Goal: Task Accomplishment & Management: Use online tool/utility

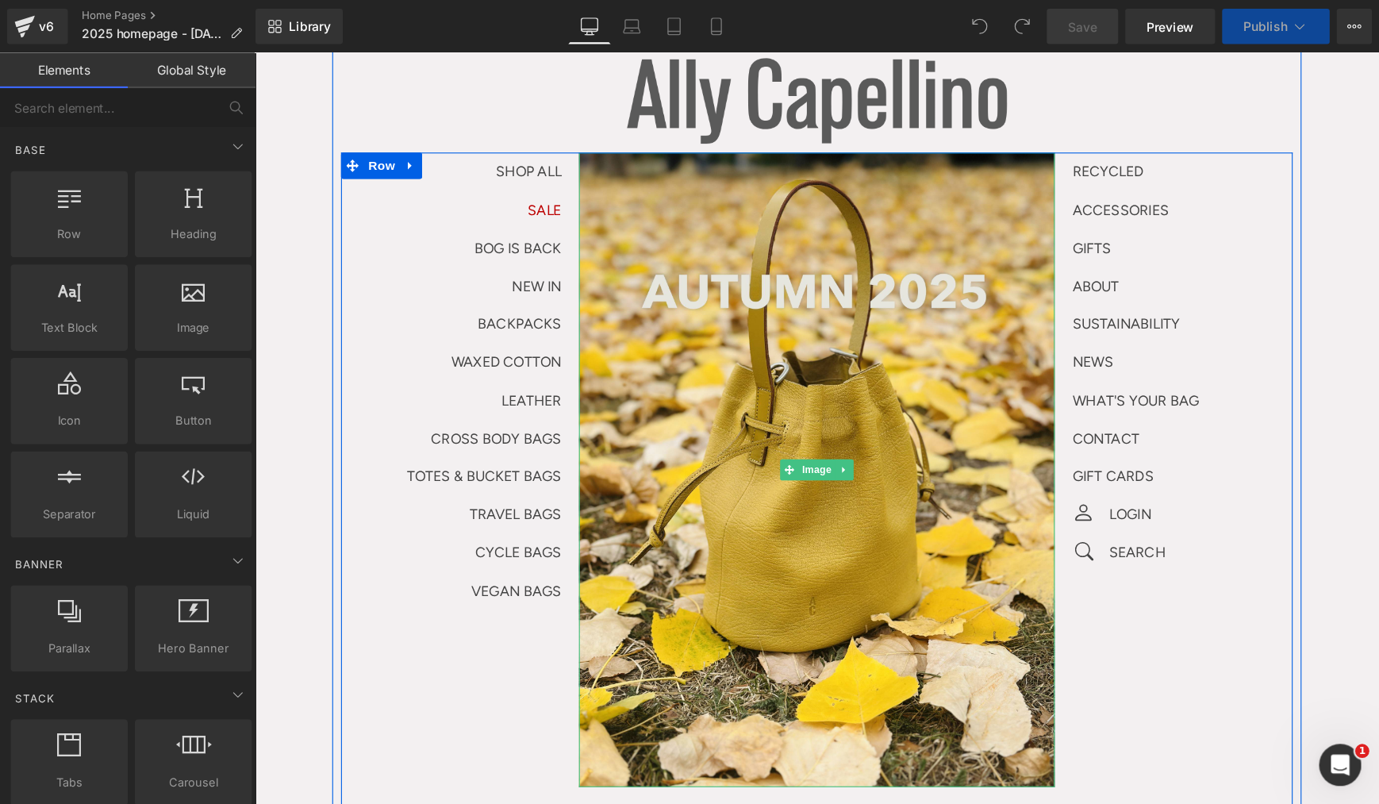
scroll to position [97, 0]
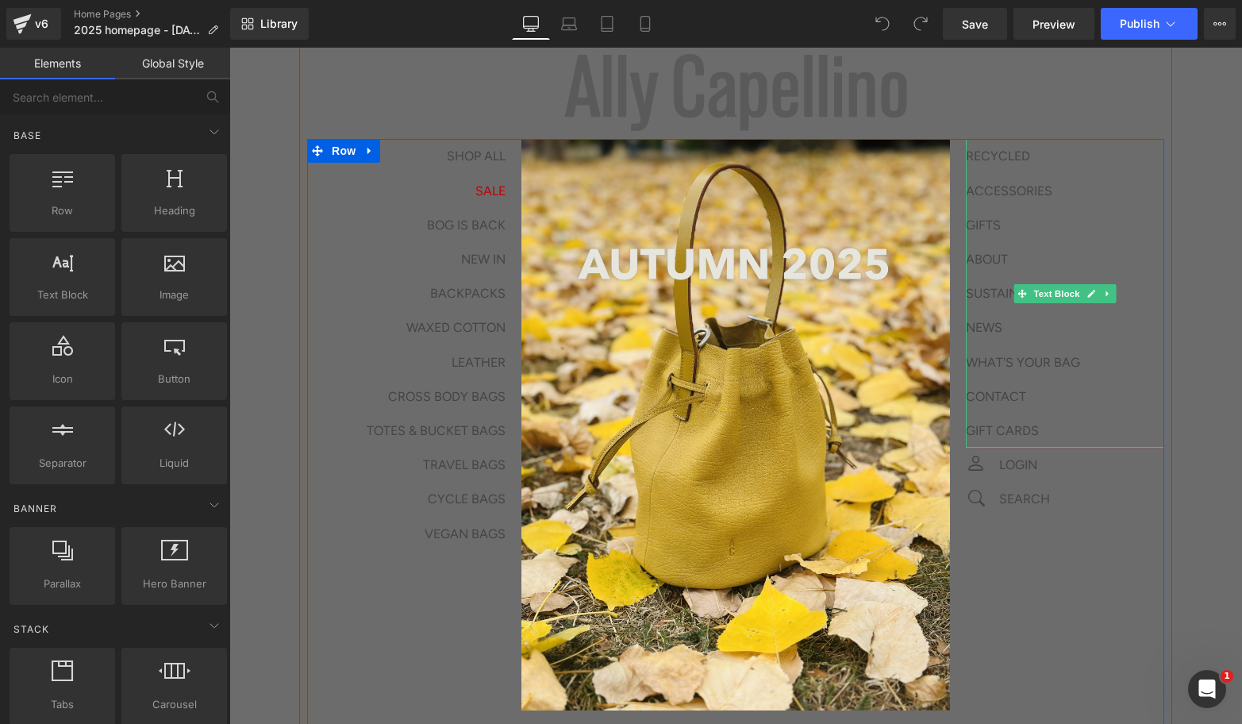
click at [1151, 479] on div "Icon LOGIN Text Block Row" at bounding box center [1057, 464] width 214 height 34
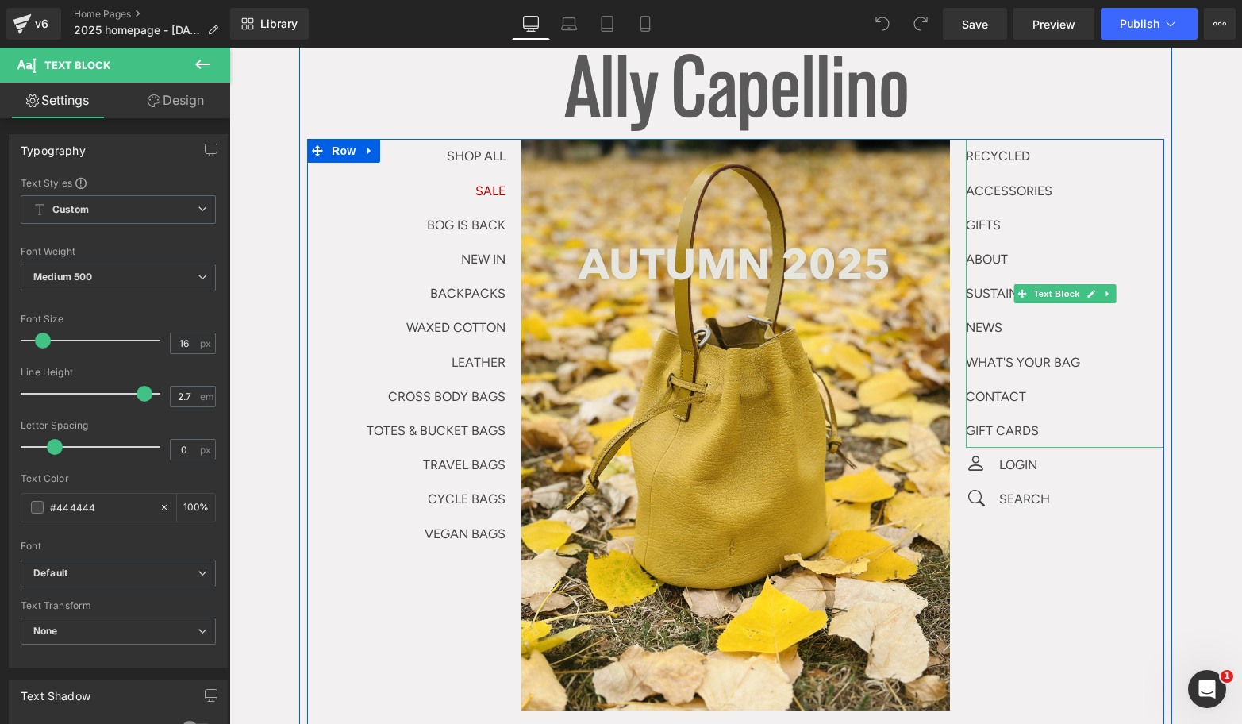
click at [1059, 169] on p "RECYCLED" at bounding box center [1065, 156] width 198 height 34
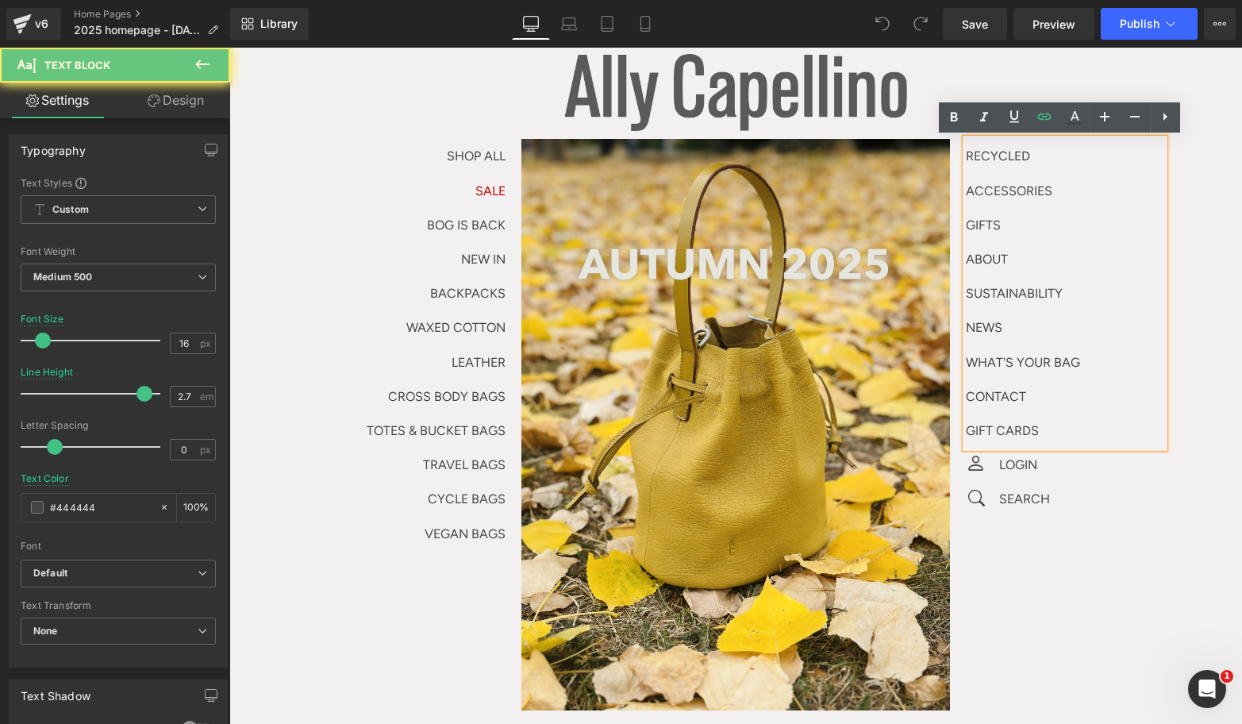
click at [1059, 169] on p "RECYCLED" at bounding box center [1065, 156] width 198 height 34
click at [1058, 160] on p "RECYCLED" at bounding box center [1065, 156] width 198 height 34
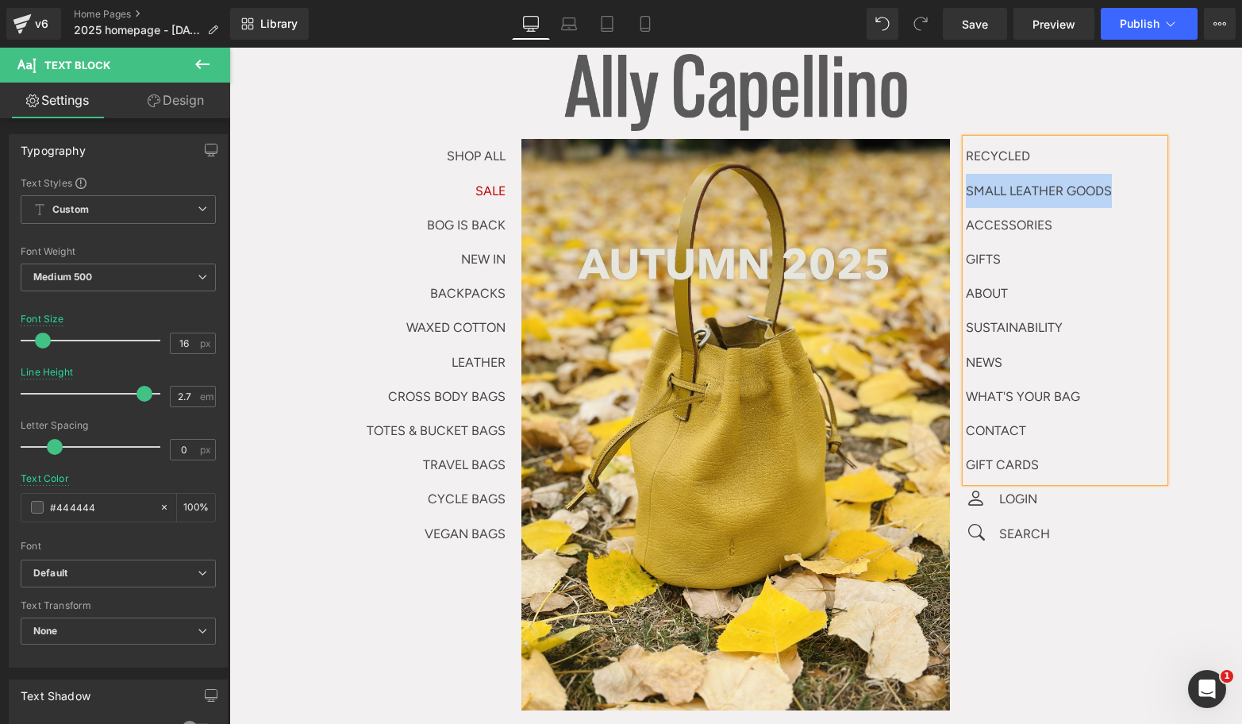
drag, startPoint x: 1122, startPoint y: 197, endPoint x: 949, endPoint y: 184, distance: 173.4
click at [950, 184] on div "RECYCLED SMALL LEATHER GOODS ACCESSORIES GIFTS ABOUT SUSTAINABILITY NEWS WHAT'S…" at bounding box center [1057, 344] width 214 height 411
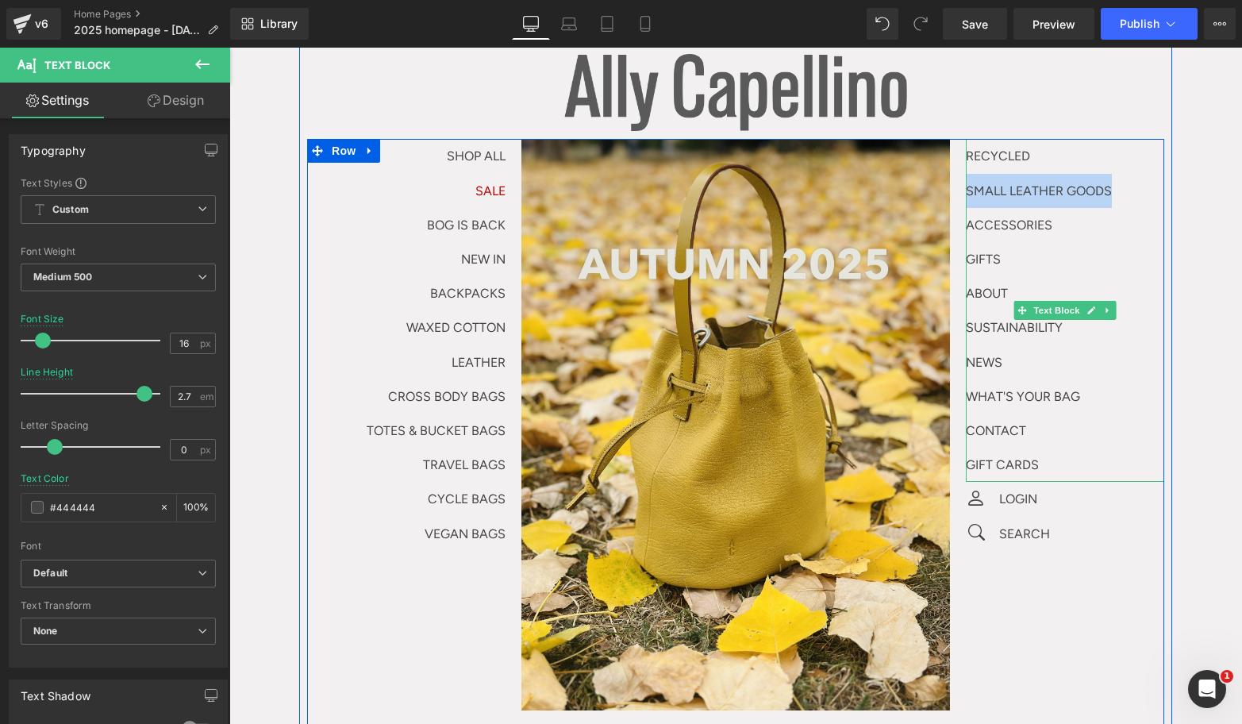
click at [1075, 179] on p "SMALL LEATHER GOODS" at bounding box center [1065, 191] width 198 height 34
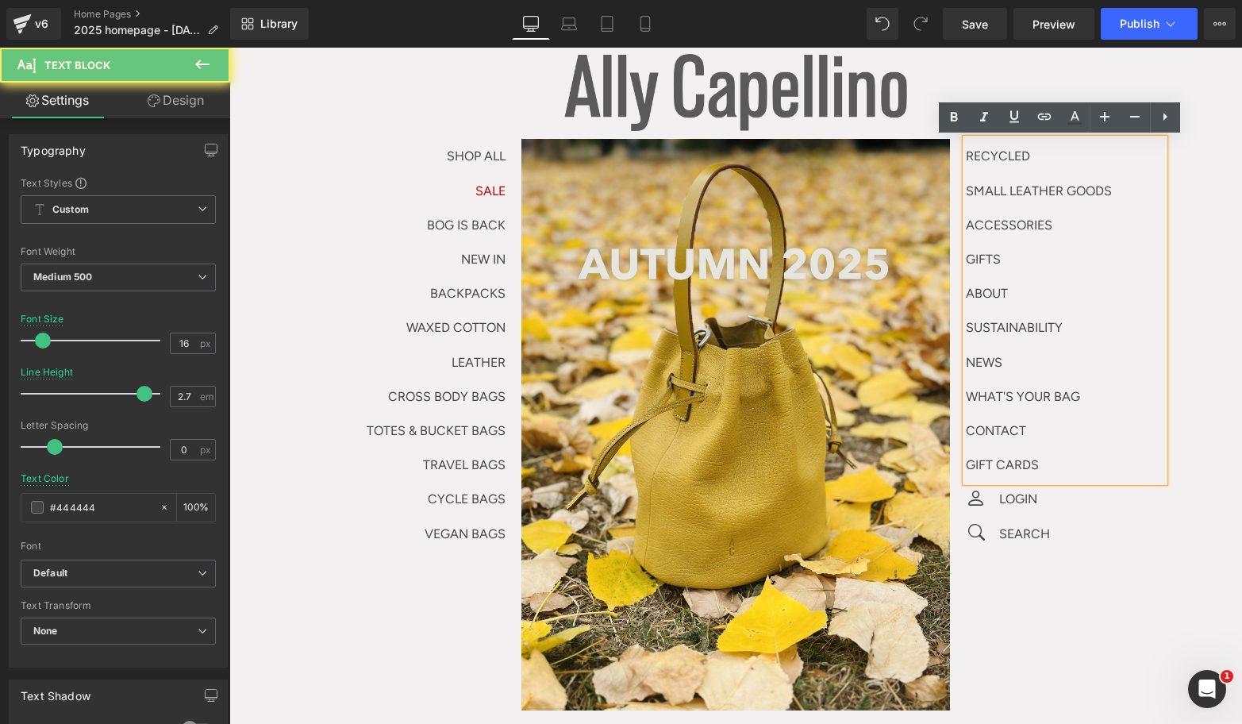
click at [1106, 186] on p "SMALL LEATHER GOODS" at bounding box center [1065, 191] width 198 height 34
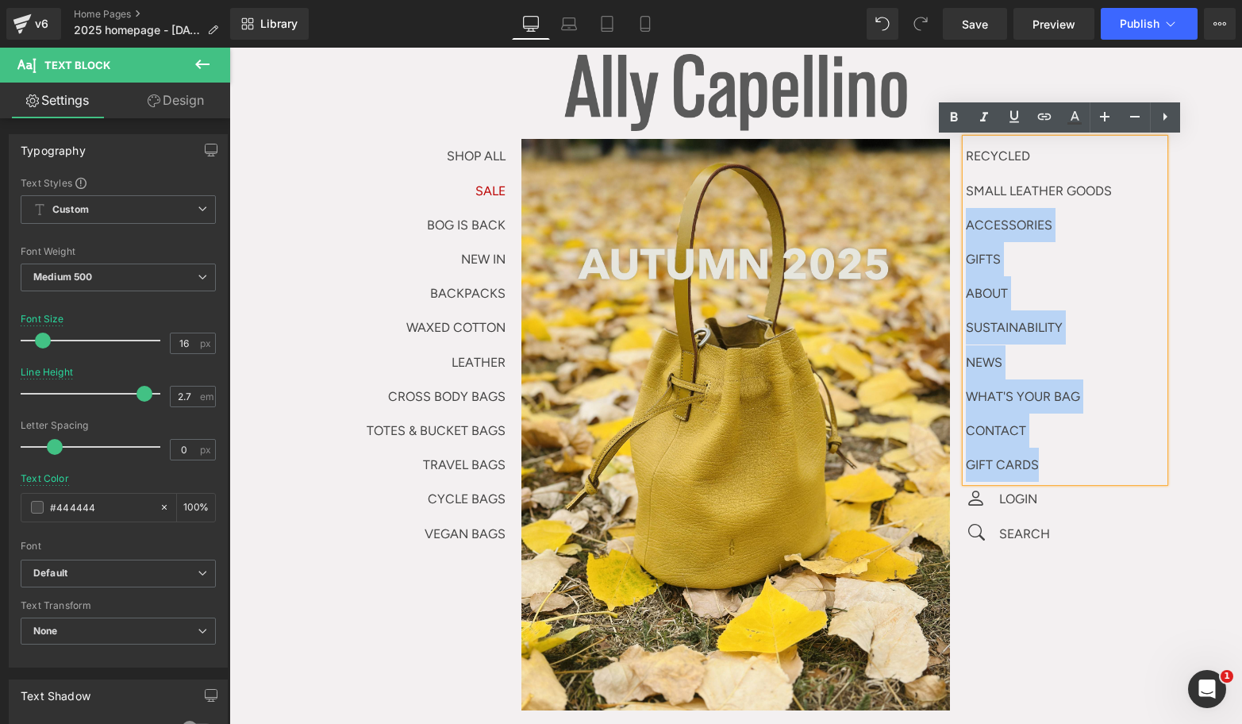
drag, startPoint x: 1123, startPoint y: 191, endPoint x: 957, endPoint y: 191, distance: 165.8
click at [966, 191] on div "RECYCLED SMALL LEATHER GOODS ACCESSORIES GIFTS ABOUT SUSTAINABILITY NEWS WHAT'S…" at bounding box center [1065, 310] width 198 height 343
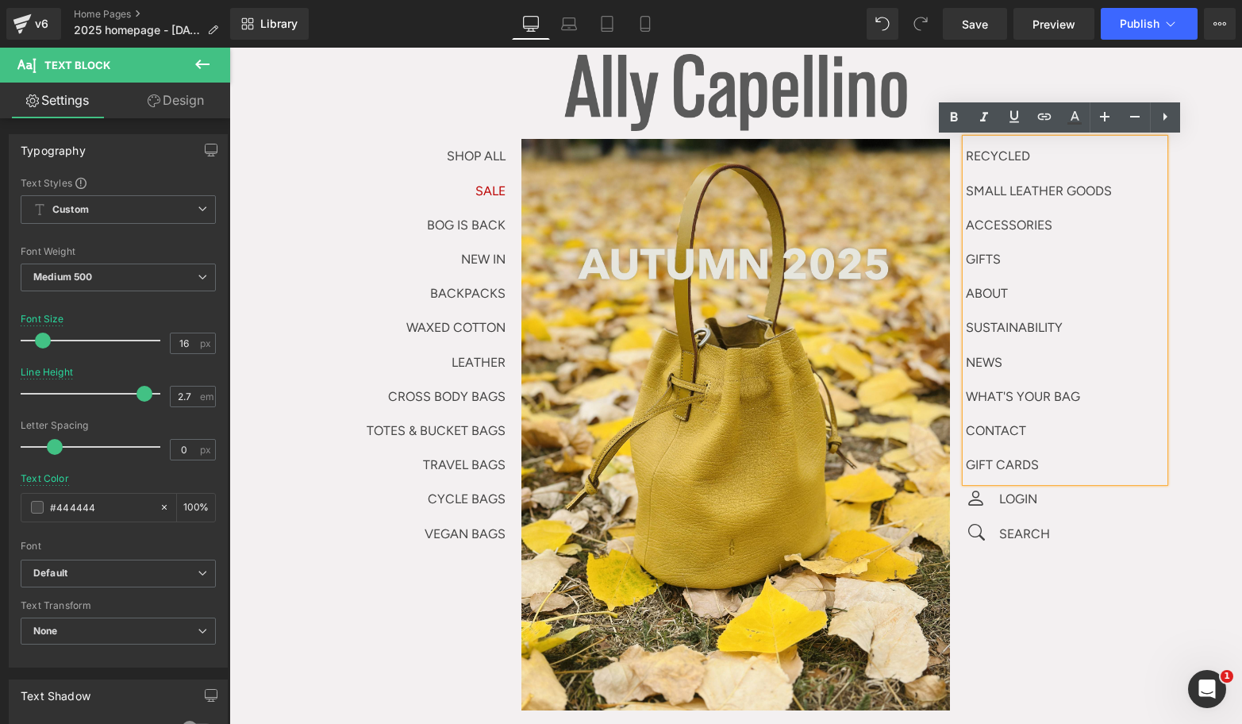
click at [969, 191] on p "SMALL LEATHER GOODS" at bounding box center [1065, 191] width 198 height 34
drag, startPoint x: 962, startPoint y: 190, endPoint x: 1112, endPoint y: 194, distance: 150.0
click at [1112, 194] on p "SMALL LEATHER GOODS" at bounding box center [1065, 191] width 198 height 34
click at [1039, 114] on icon at bounding box center [1043, 116] width 13 height 6
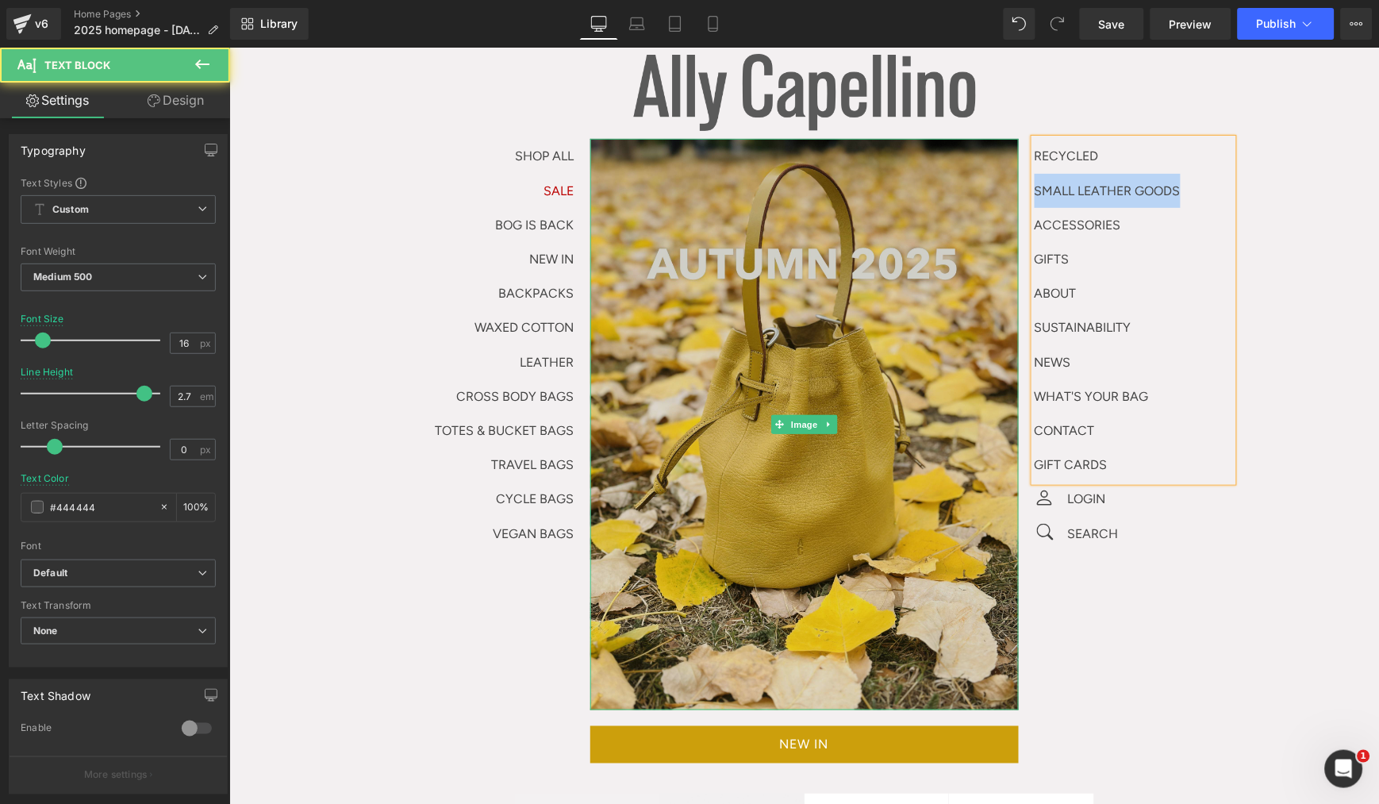
drag, startPoint x: 1194, startPoint y: 194, endPoint x: 994, endPoint y: 184, distance: 200.2
click at [994, 184] on div "SHOP ALL Text Block SALE Text Block BOG IS BACK NEW IN BACKPACKS WAXED COTTON L…" at bounding box center [803, 450] width 857 height 624
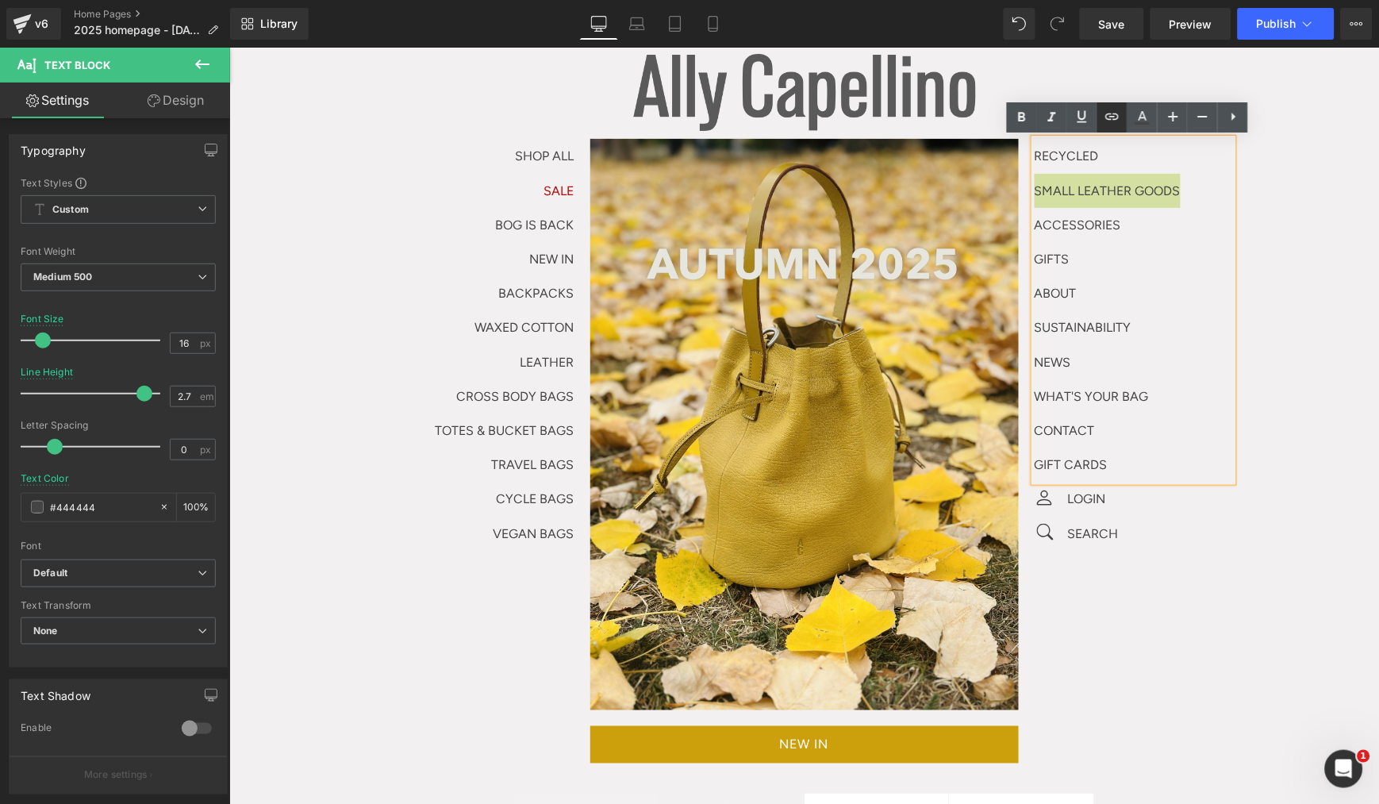
click at [1105, 107] on icon at bounding box center [1112, 116] width 19 height 19
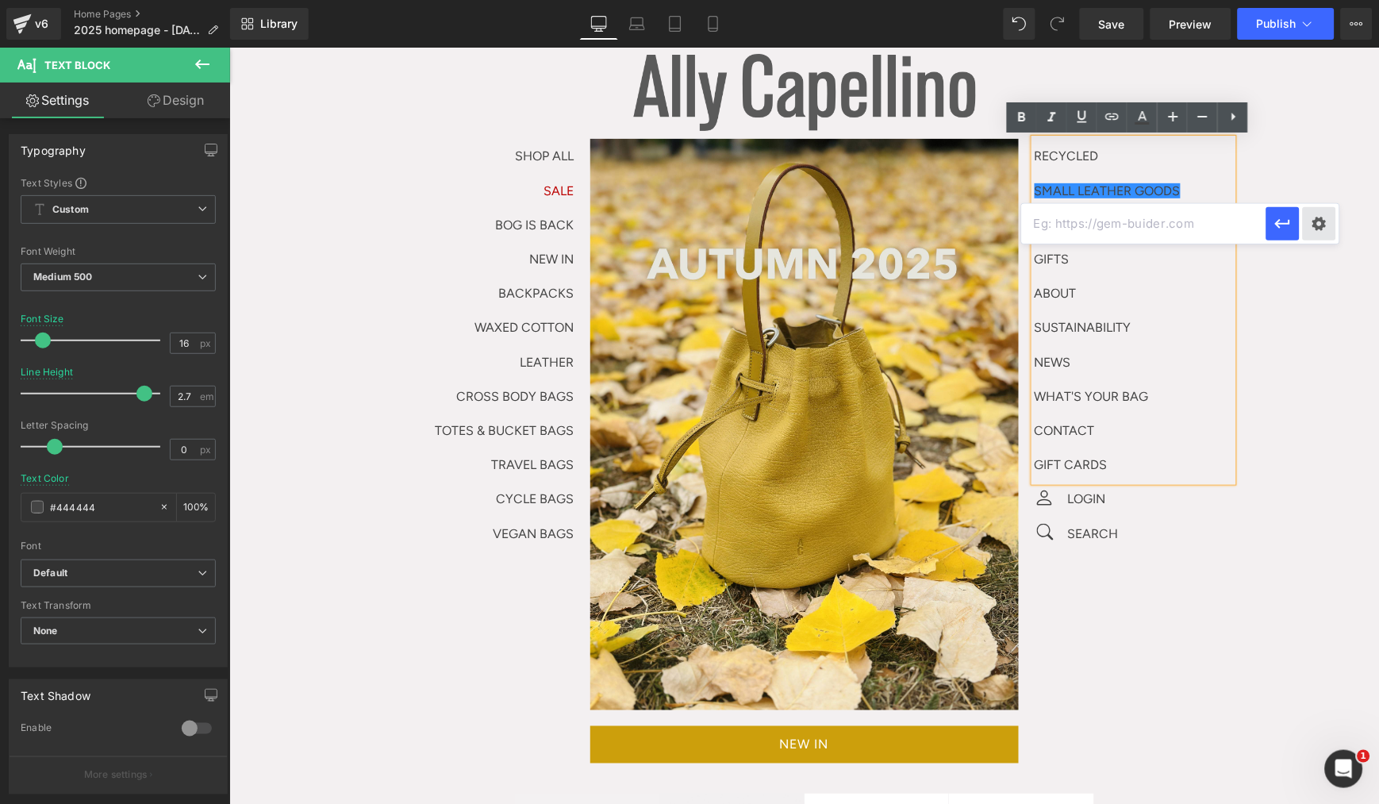
click at [1241, 0] on div "Text Color Highlight Color #333333 Edit or remove link: Edit - Unlink - Cancel" at bounding box center [689, 0] width 1379 height 0
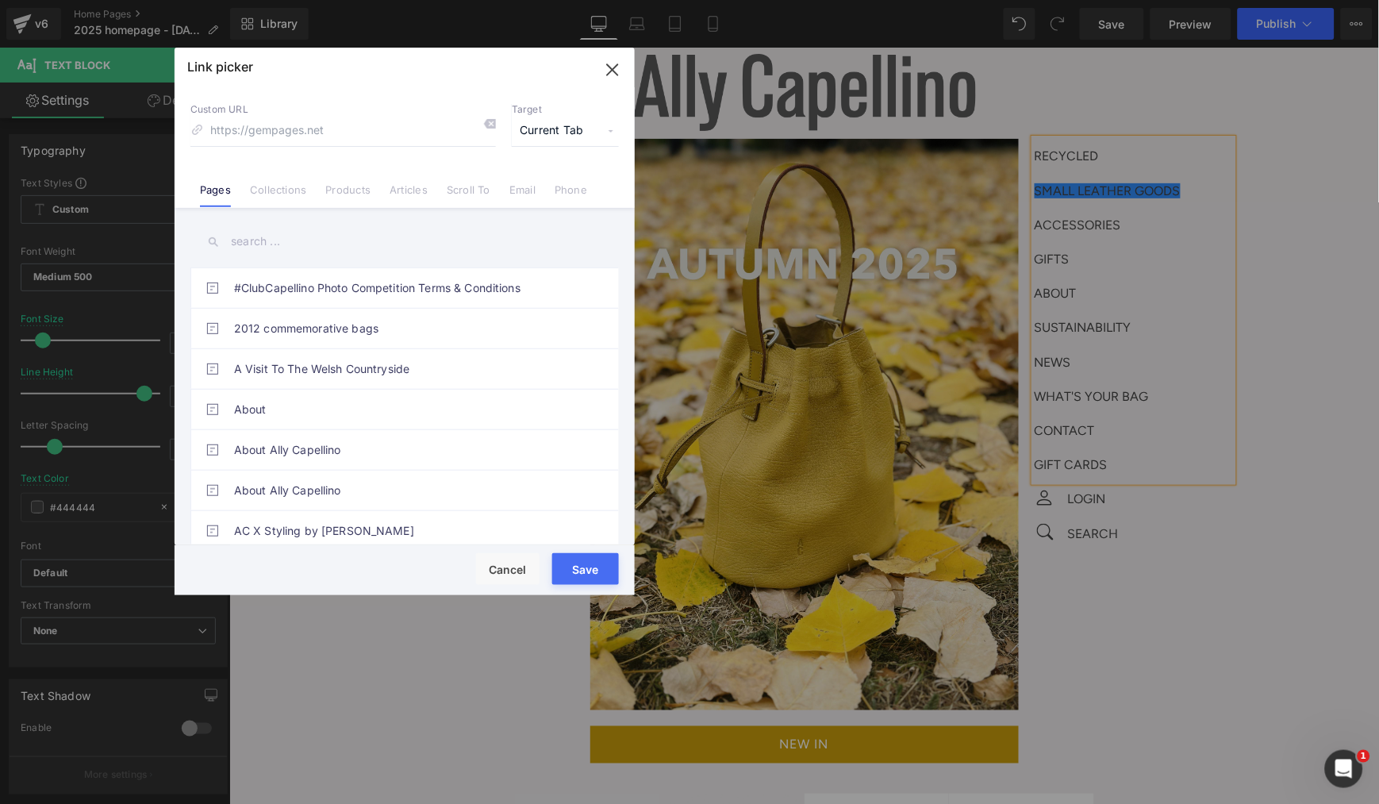
click at [291, 248] on input "text" at bounding box center [404, 242] width 428 height 36
click at [300, 186] on link "Collections" at bounding box center [278, 195] width 56 height 24
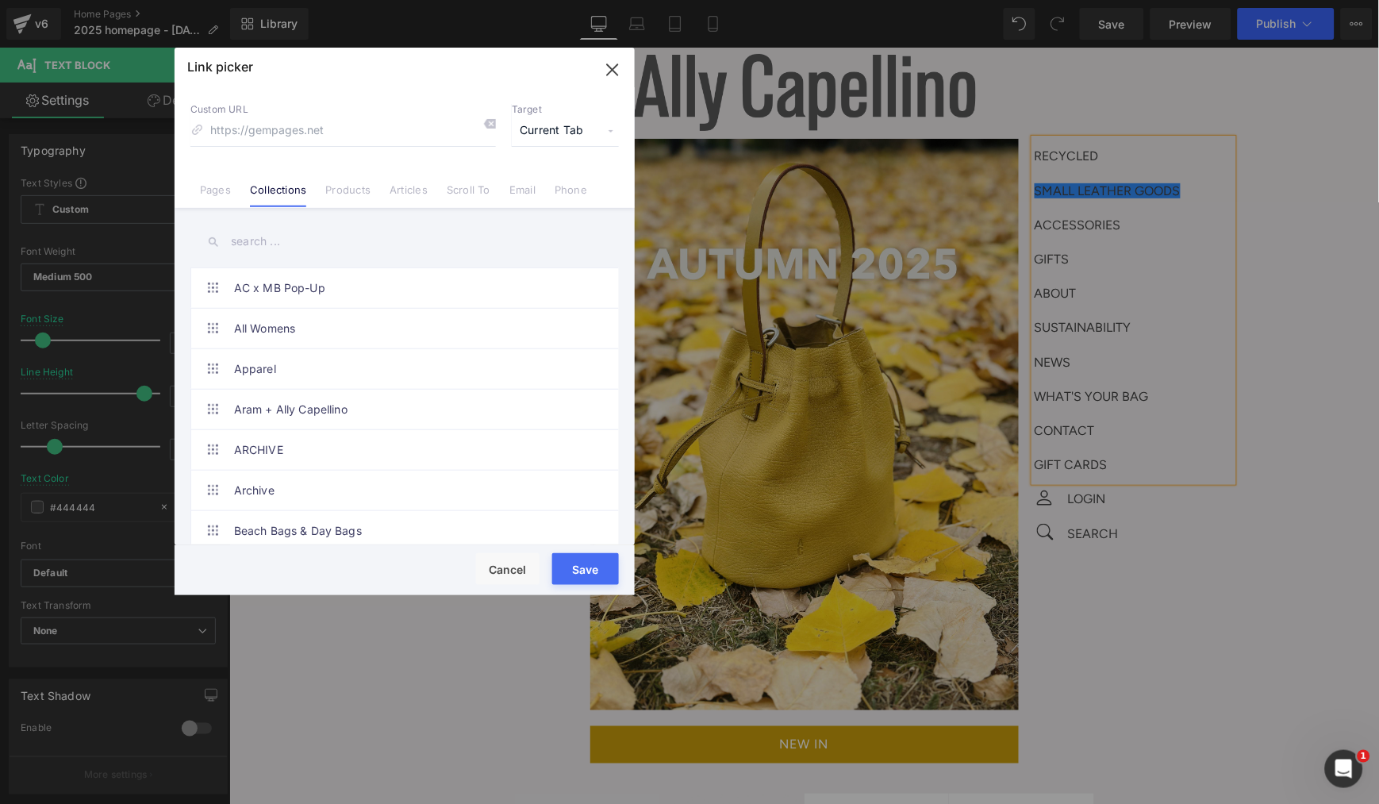
click at [278, 243] on input "text" at bounding box center [404, 242] width 428 height 36
click at [280, 242] on input "S" at bounding box center [404, 242] width 428 height 36
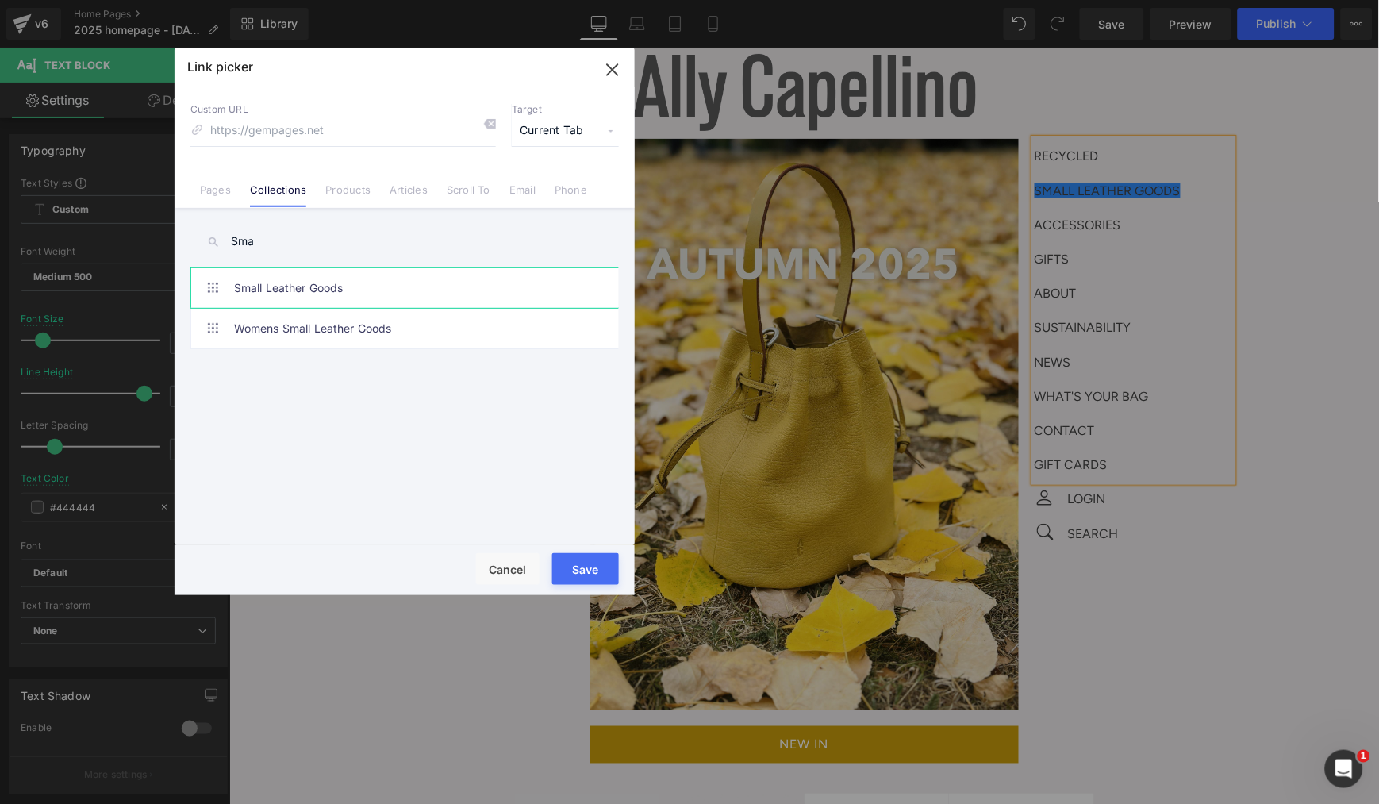
type input "Sma"
click at [355, 284] on link "Small Leather Goods" at bounding box center [408, 288] width 349 height 40
click at [584, 572] on button "Save" at bounding box center [585, 569] width 67 height 32
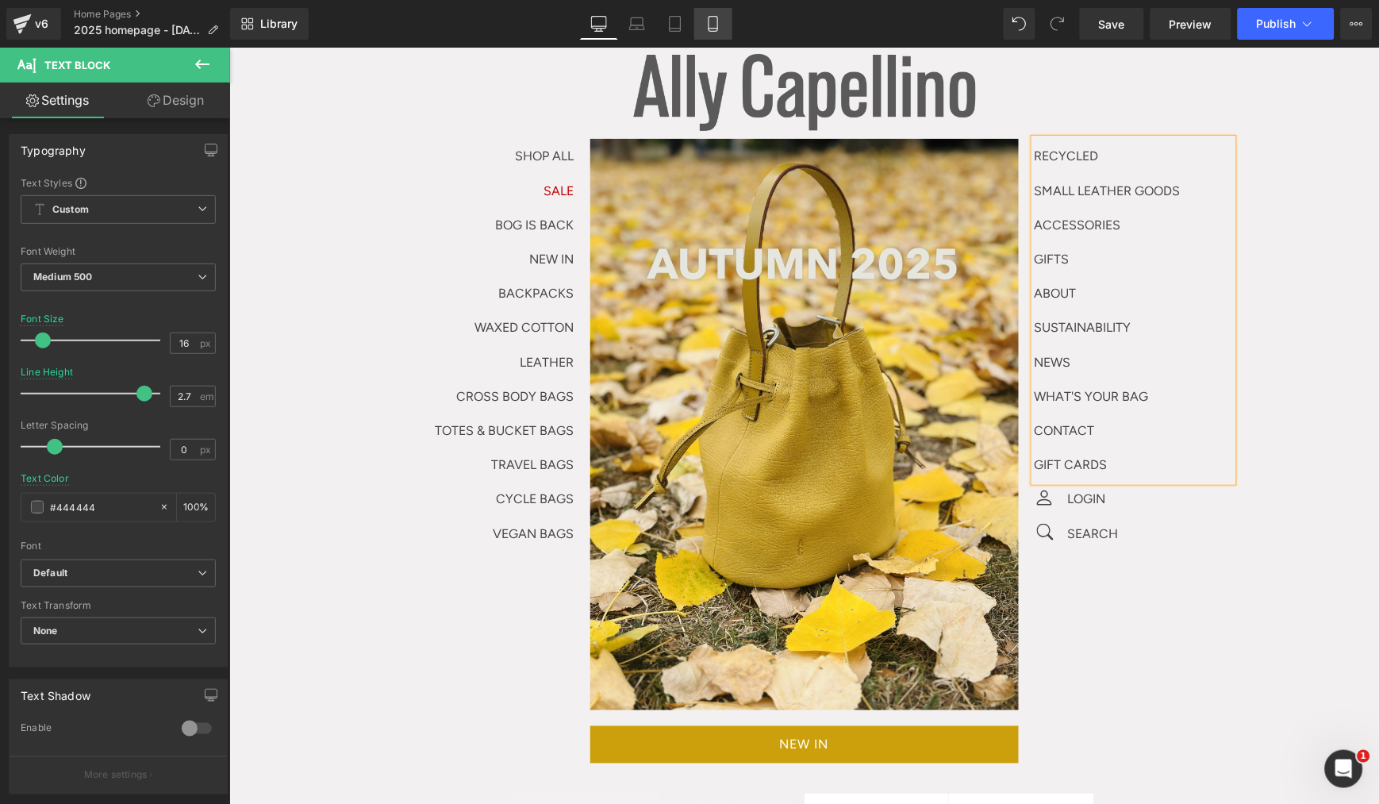
click at [720, 17] on link "Mobile" at bounding box center [713, 24] width 38 height 32
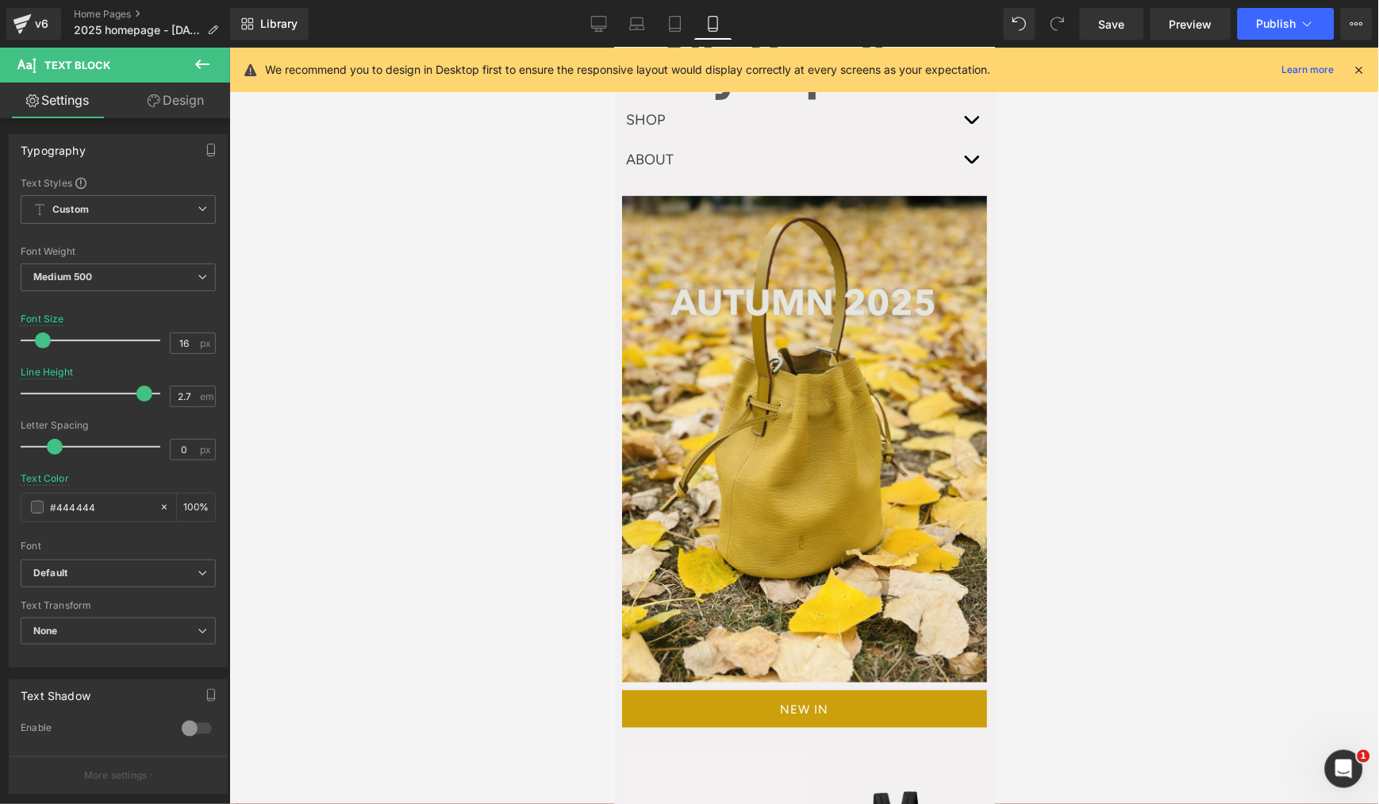
scroll to position [0, 0]
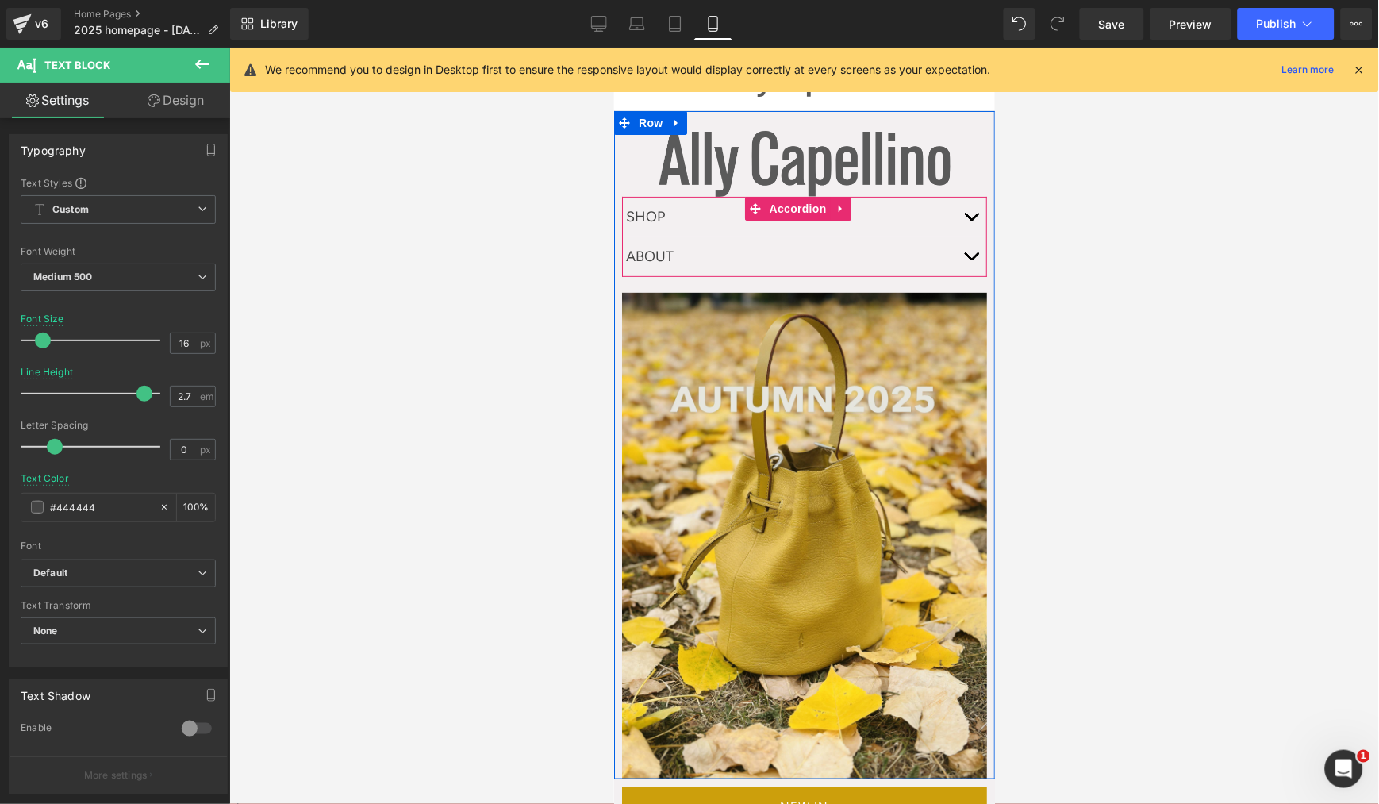
click at [964, 225] on button "button" at bounding box center [970, 216] width 32 height 39
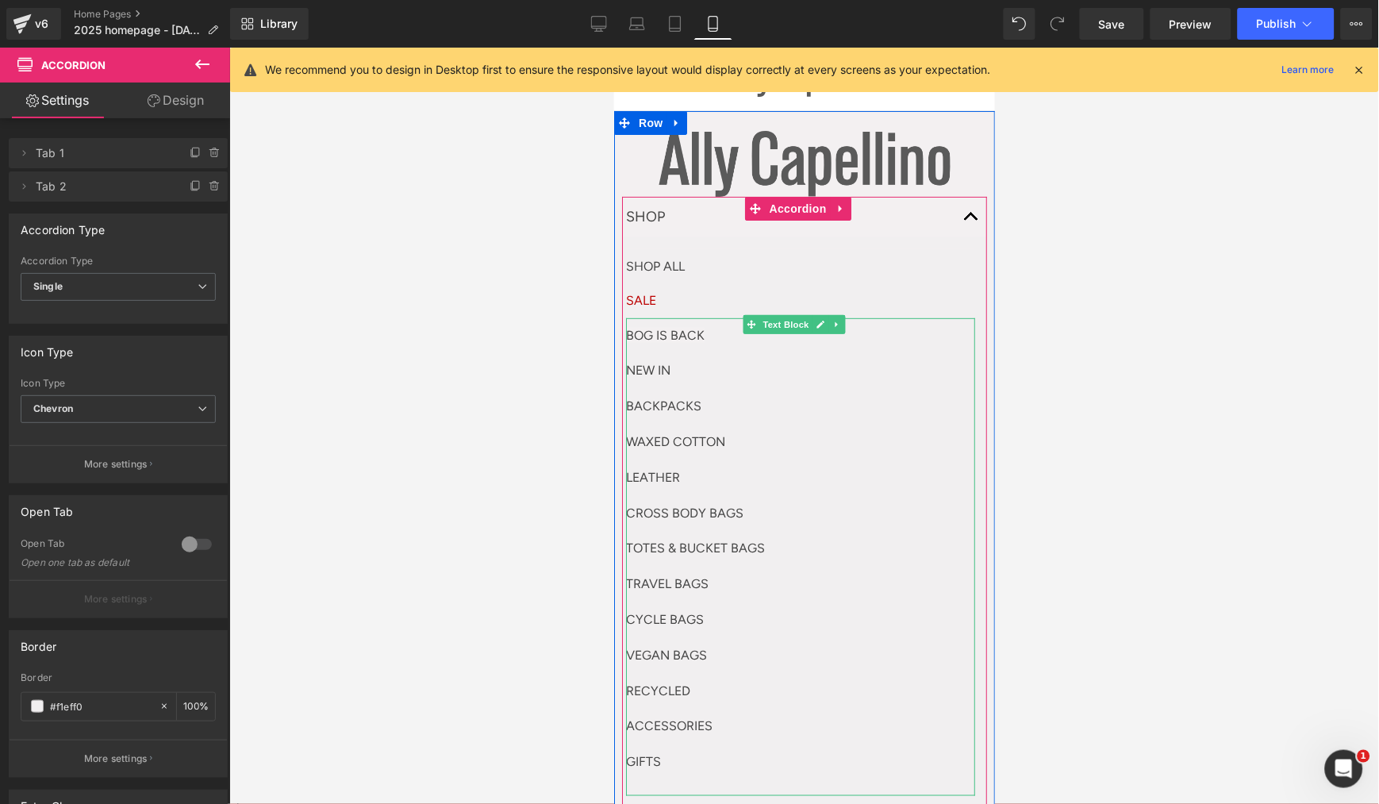
click at [739, 667] on p "VEGAN BAGS" at bounding box center [799, 655] width 349 height 36
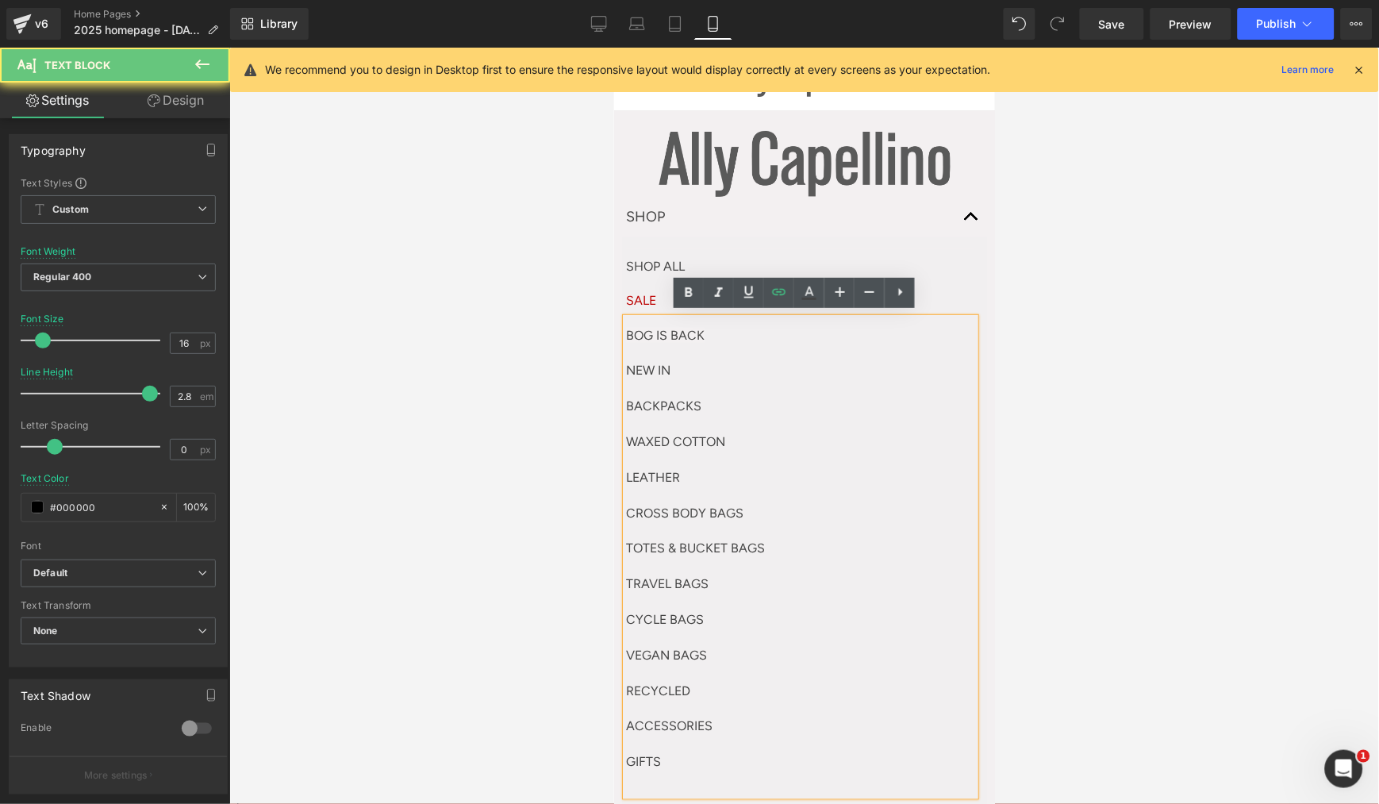
click at [734, 680] on p "RECYCLED" at bounding box center [799, 691] width 349 height 36
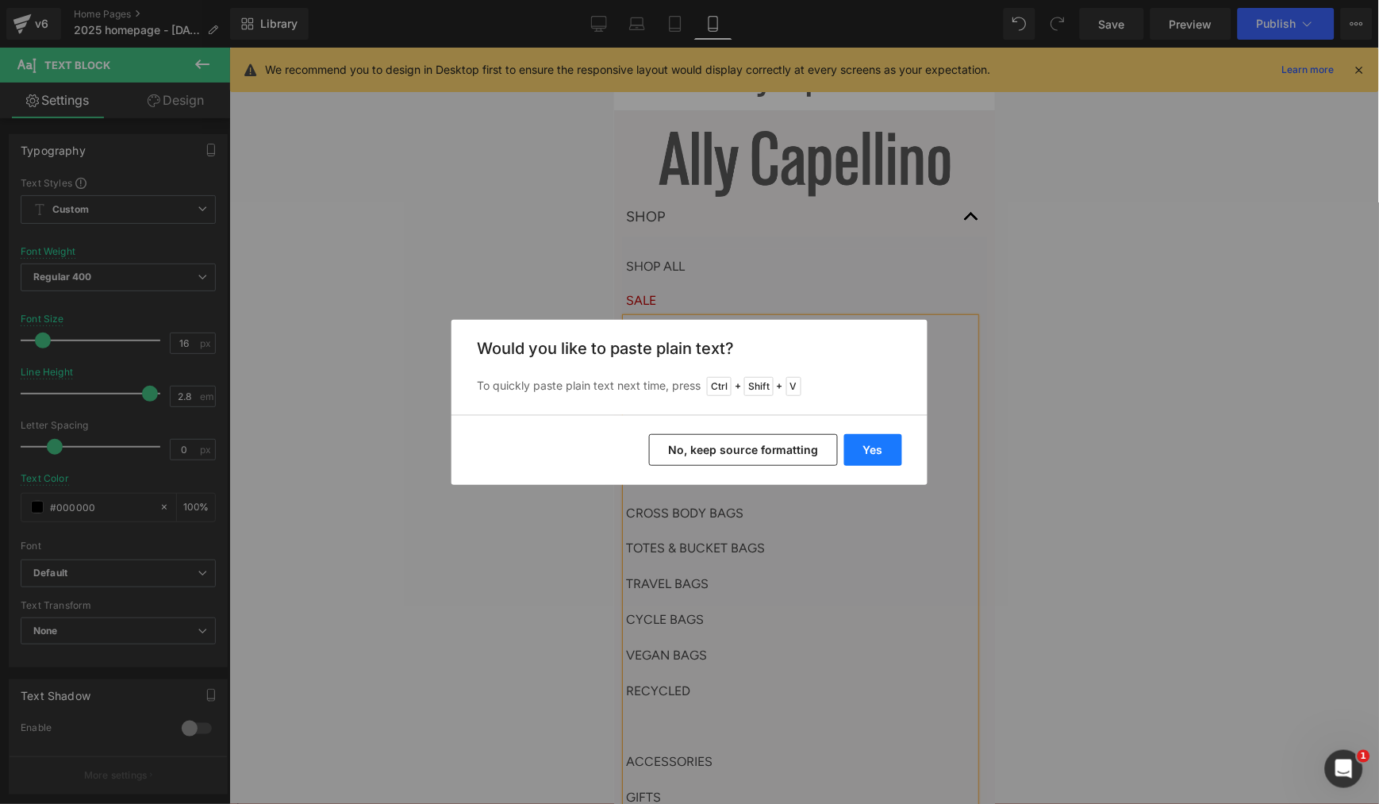
click at [885, 446] on button "Yes" at bounding box center [873, 450] width 58 height 32
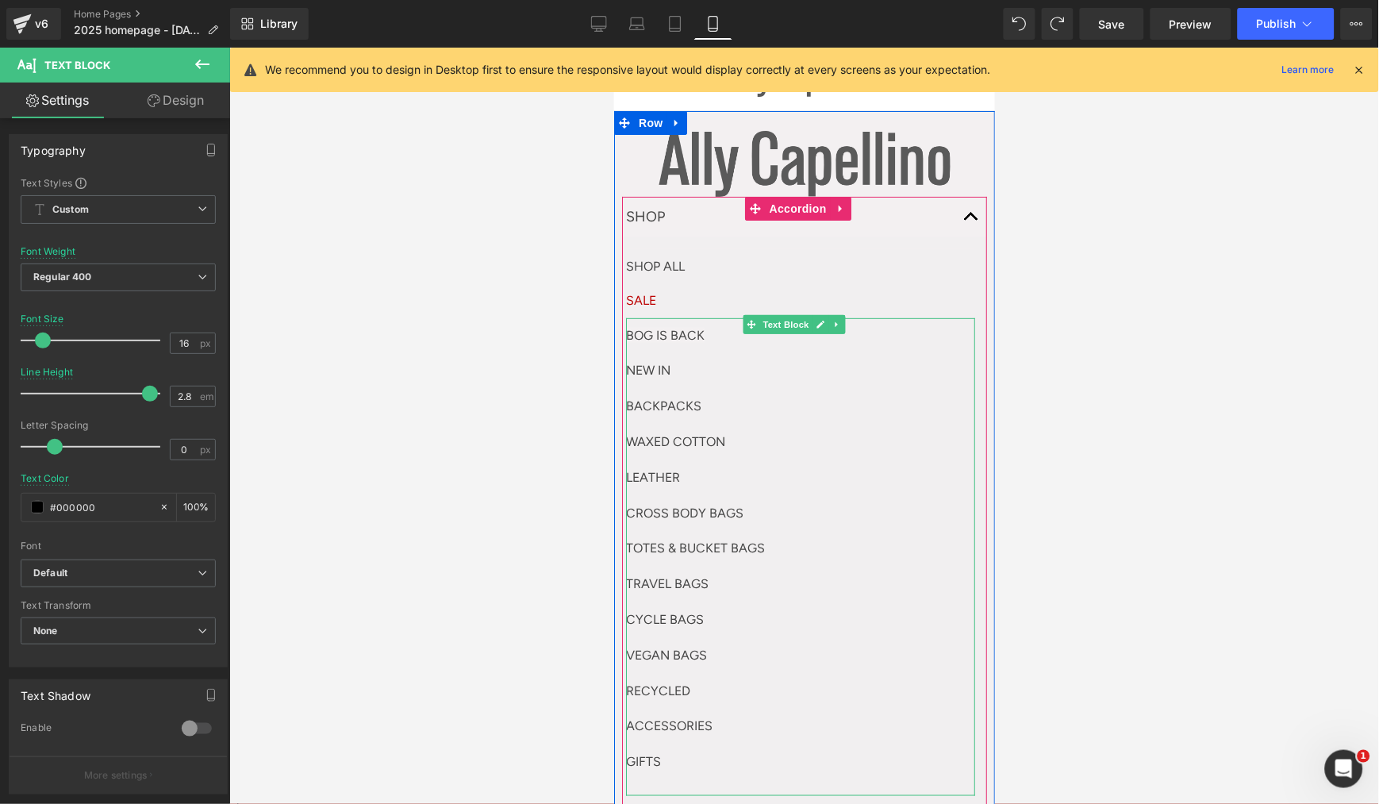
click at [716, 686] on p "RECYCLED" at bounding box center [799, 691] width 349 height 36
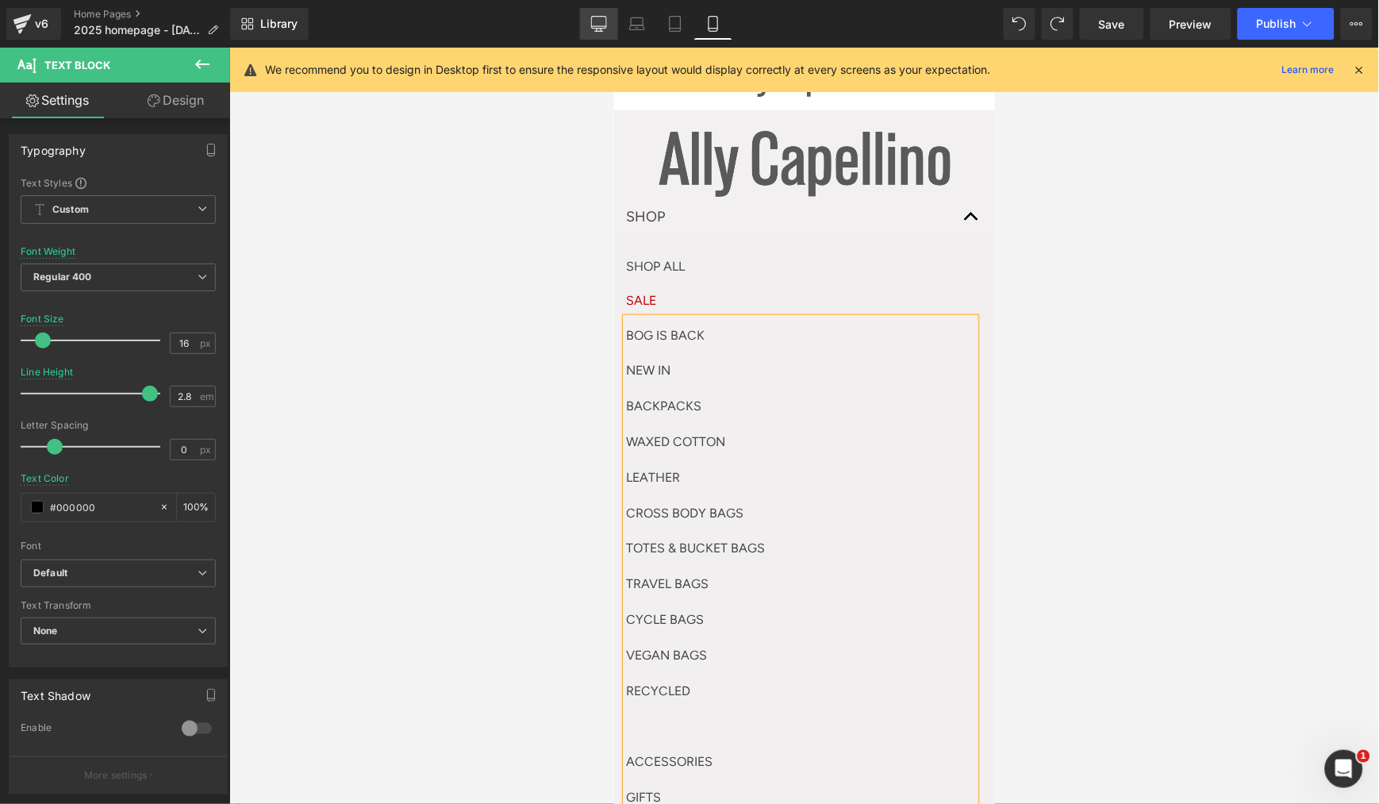
click at [604, 22] on icon at bounding box center [599, 24] width 16 height 16
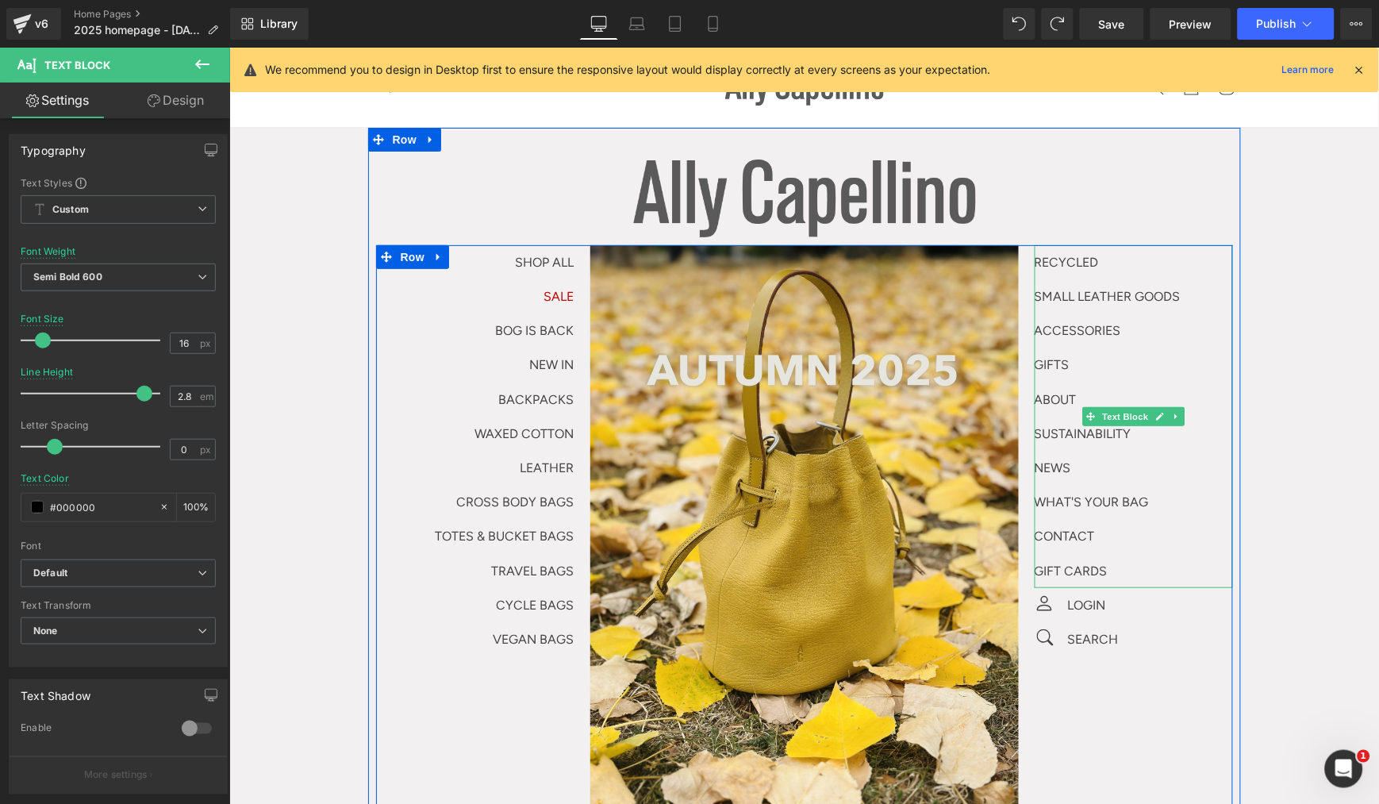
click at [1131, 354] on p "GIFTS" at bounding box center [1133, 364] width 198 height 34
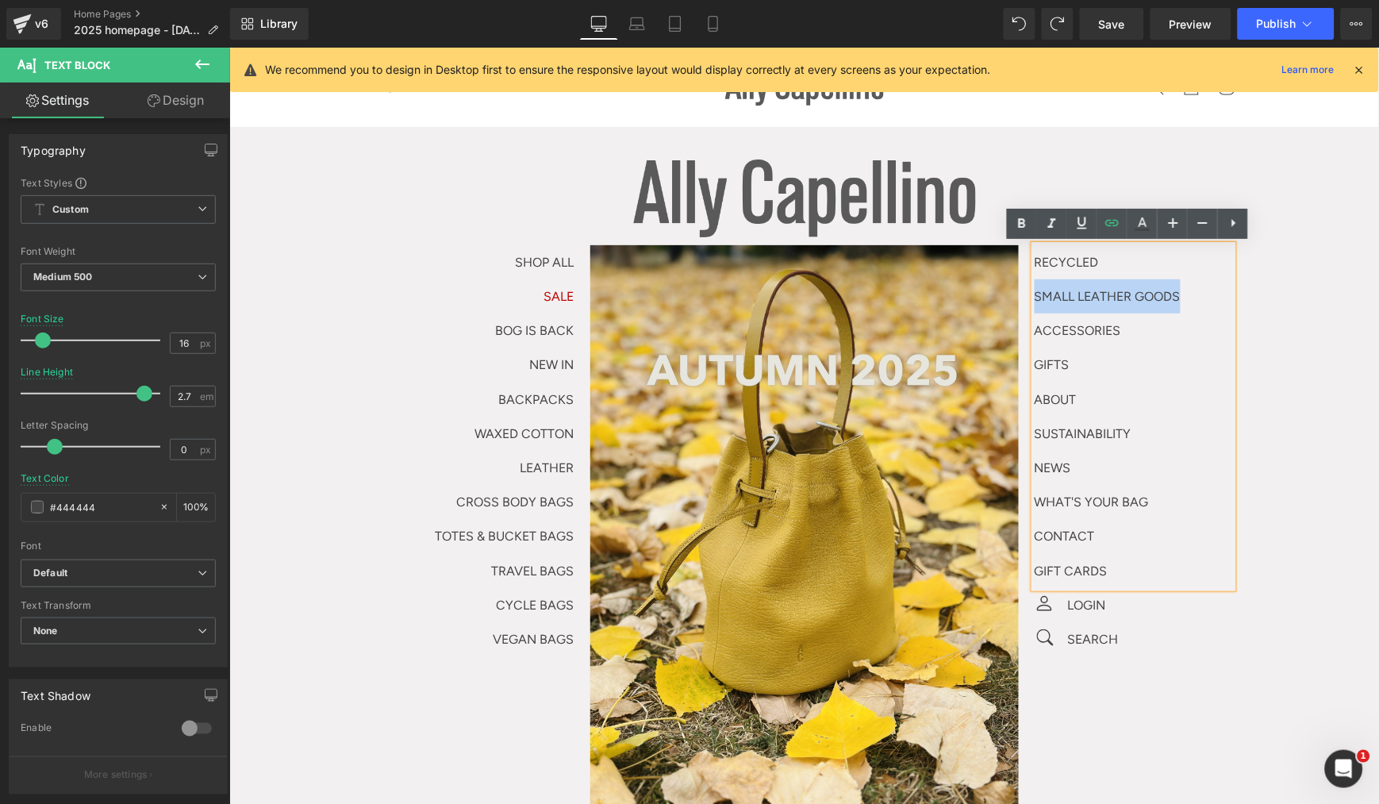
drag, startPoint x: 1196, startPoint y: 303, endPoint x: 1016, endPoint y: 294, distance: 180.4
click at [1018, 294] on div "RECYCLED SMALL LEATHER GOODS ACCESSORIES GIFTS ABOUT SUSTAINABILITY NEWS WHAT'S…" at bounding box center [1125, 449] width 214 height 411
copy link "SMALL LEATHER GOODS"
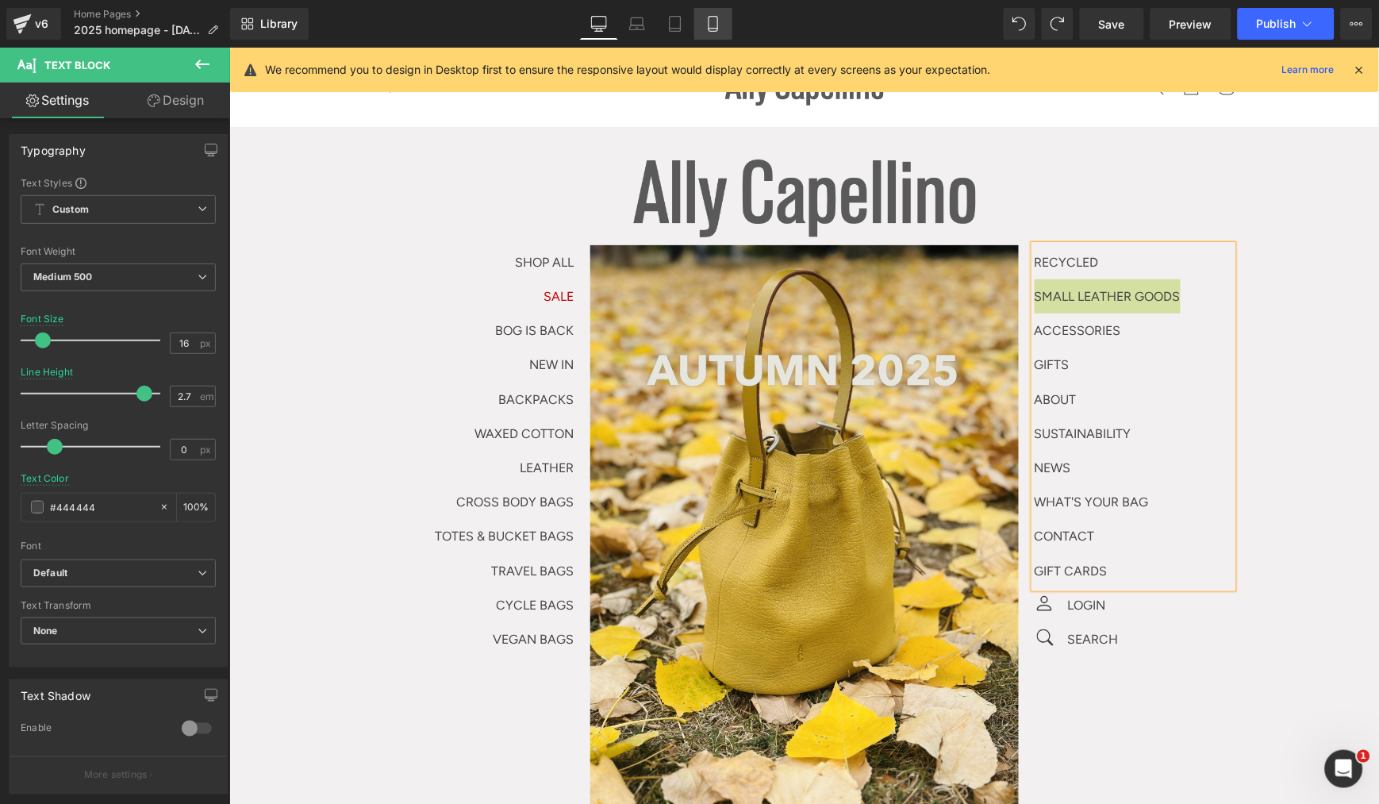
click at [701, 18] on link "Mobile" at bounding box center [713, 24] width 38 height 32
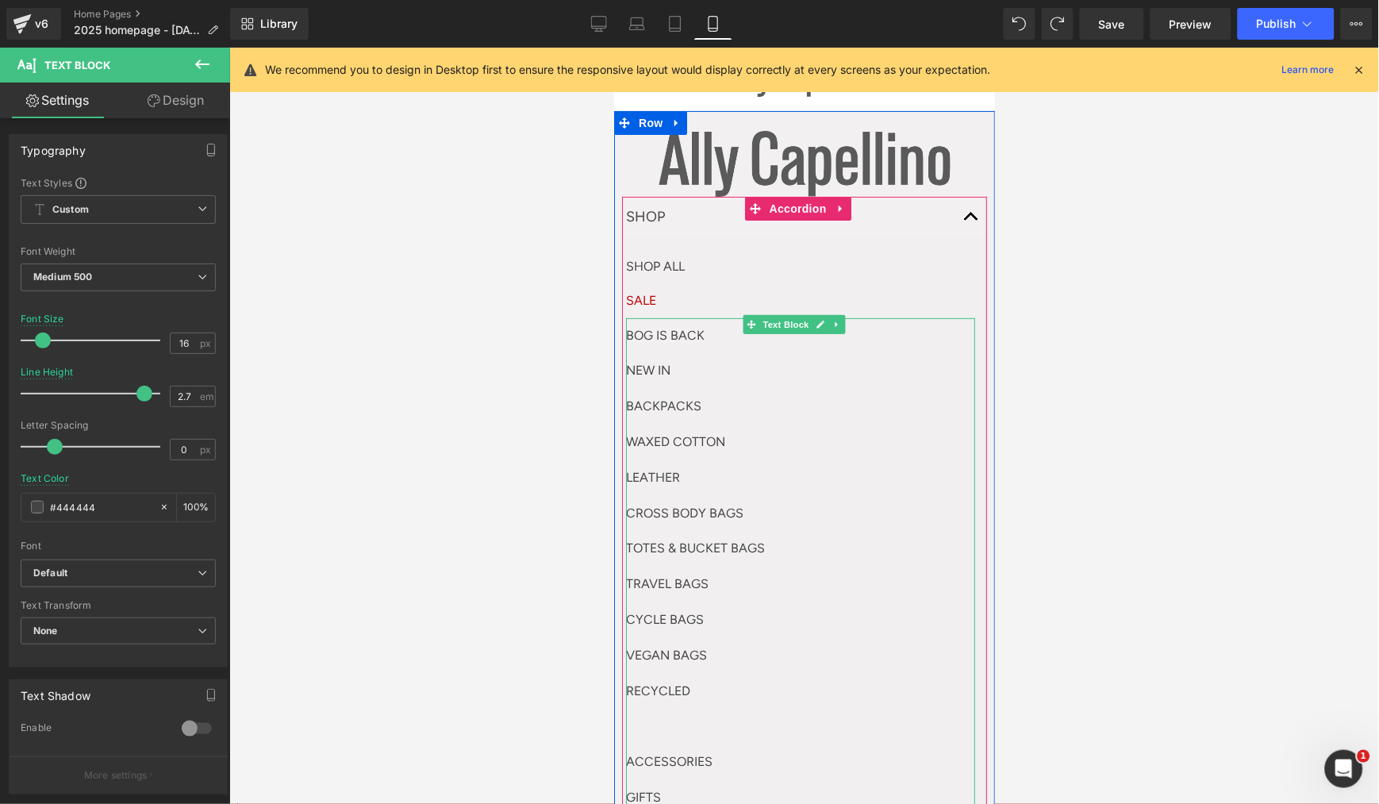
click at [643, 708] on p at bounding box center [799, 726] width 349 height 36
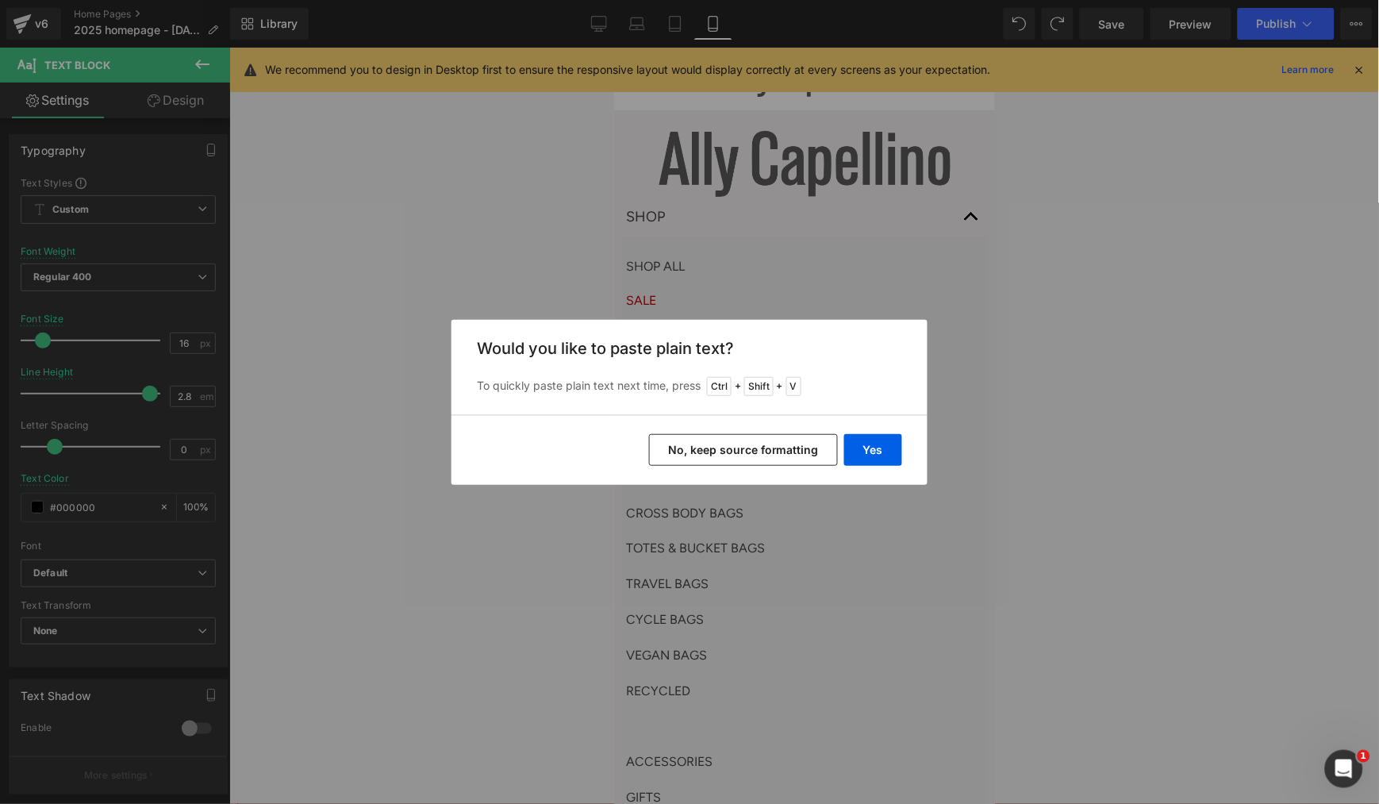
click at [724, 450] on button "No, keep source formatting" at bounding box center [743, 450] width 189 height 32
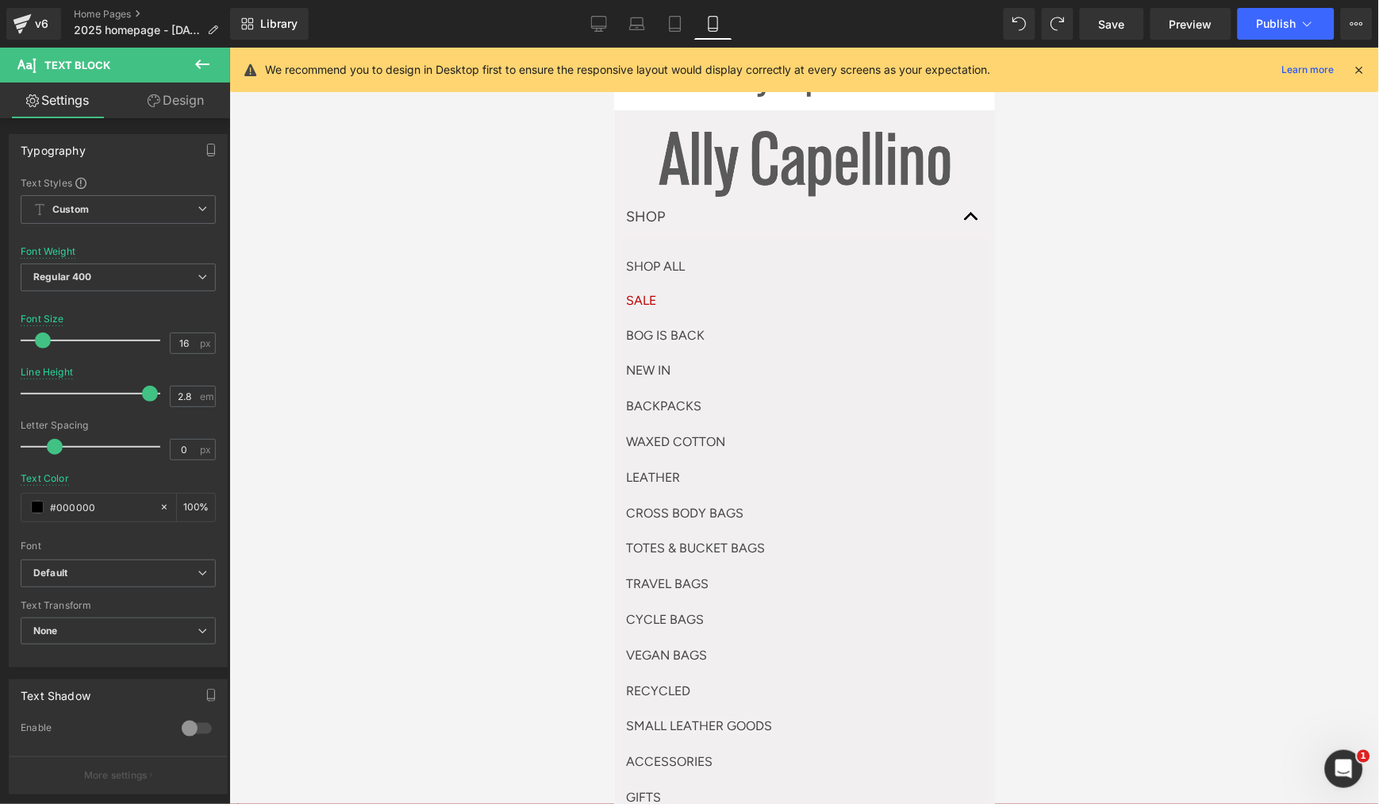
click at [705, 708] on p "SMALL LEATHER GOODS" at bounding box center [799, 726] width 349 height 36
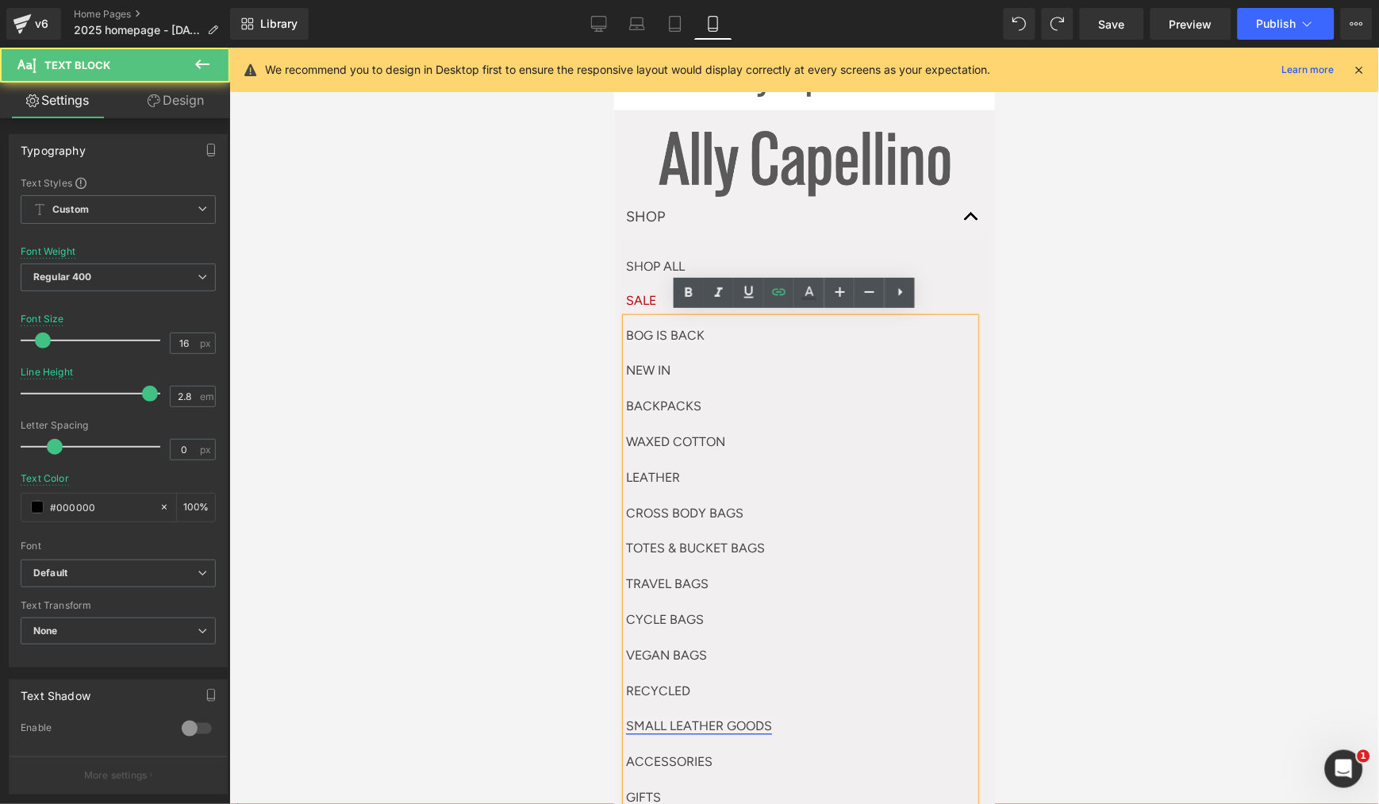
click at [720, 721] on link "SMALL LEATHER GOODS" at bounding box center [698, 724] width 146 height 15
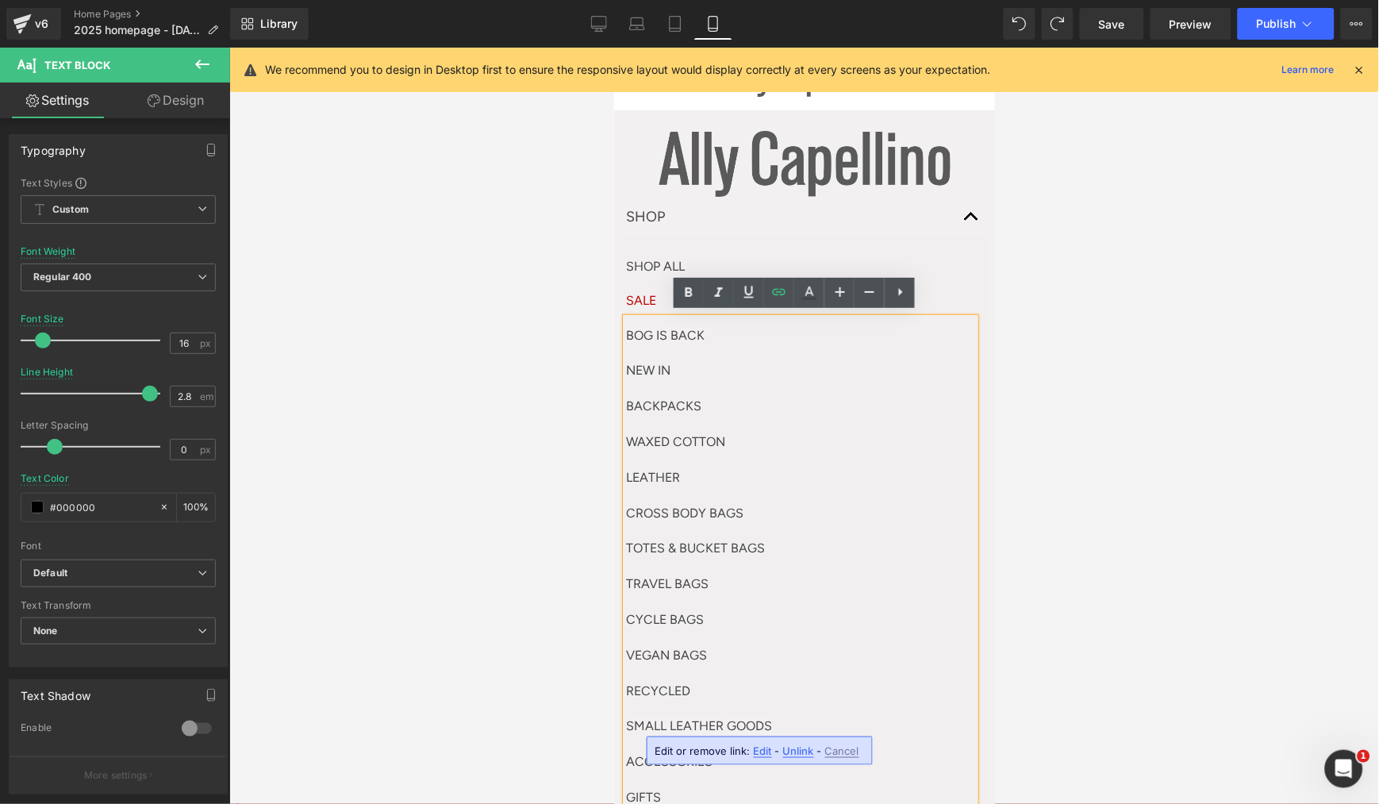
click at [765, 723] on span "Edit" at bounding box center [763, 750] width 18 height 13
click at [916, 0] on div "Text Color Highlight Color #333333 Edit or remove link: Edit - Unlink - Cancel" at bounding box center [689, 0] width 1379 height 0
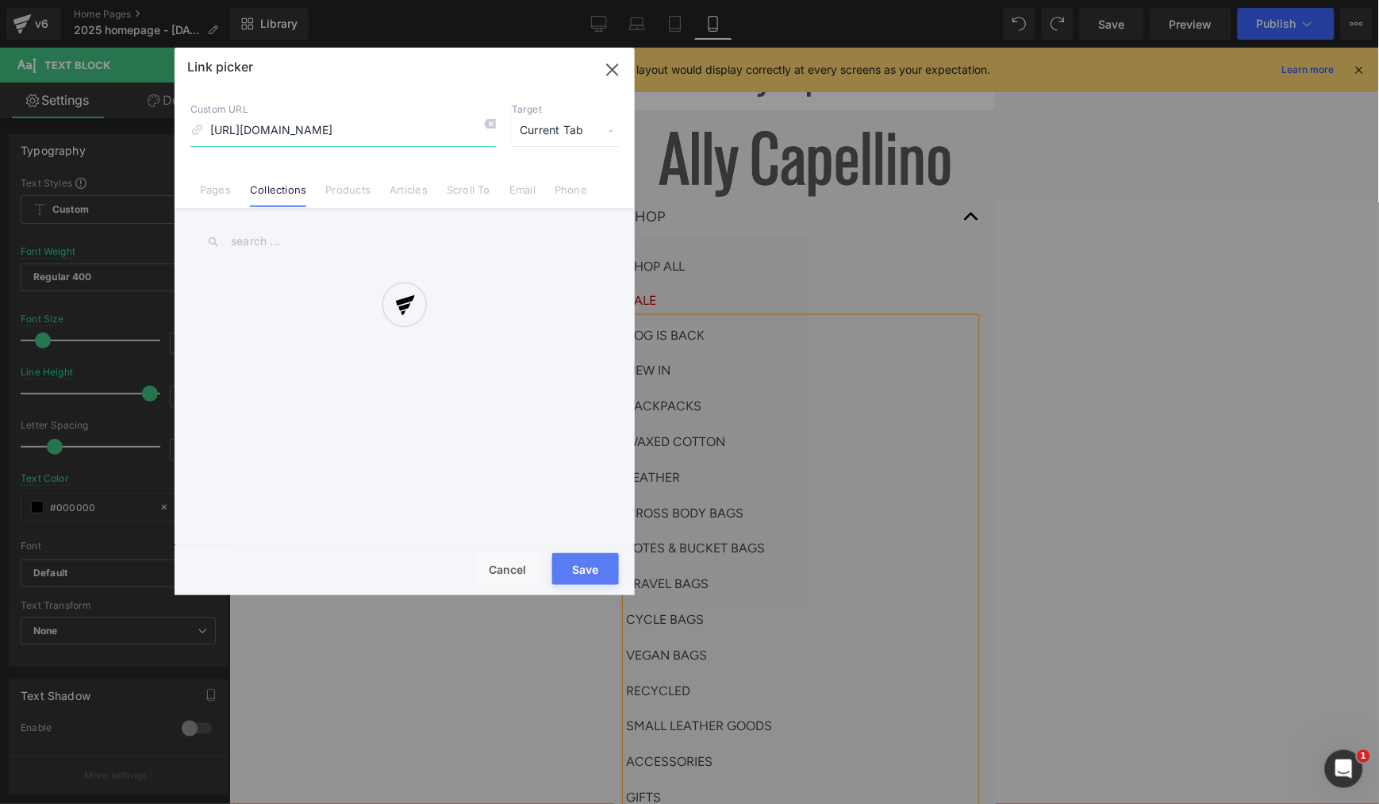
scroll to position [0, 85]
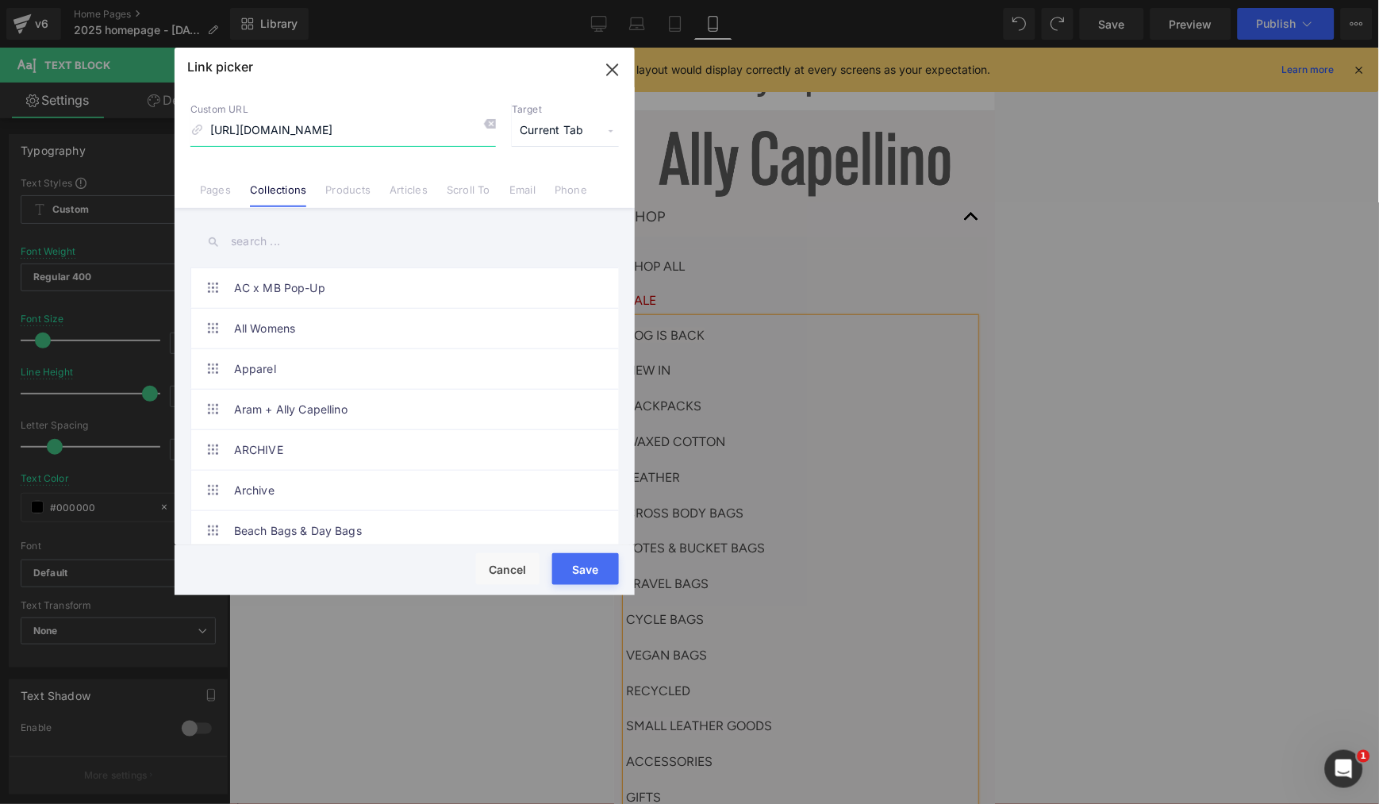
click at [281, 136] on input "[URL][DOMAIN_NAME]" at bounding box center [342, 131] width 305 height 30
drag, startPoint x: 413, startPoint y: 131, endPoint x: 136, endPoint y: 132, distance: 276.9
click at [136, 132] on div "Link picker Back to Library Insert Custom URL [URL][DOMAIN_NAME] Target Current…" at bounding box center [689, 402] width 1379 height 804
click at [320, 123] on input "[URL][DOMAIN_NAME]" at bounding box center [342, 131] width 305 height 30
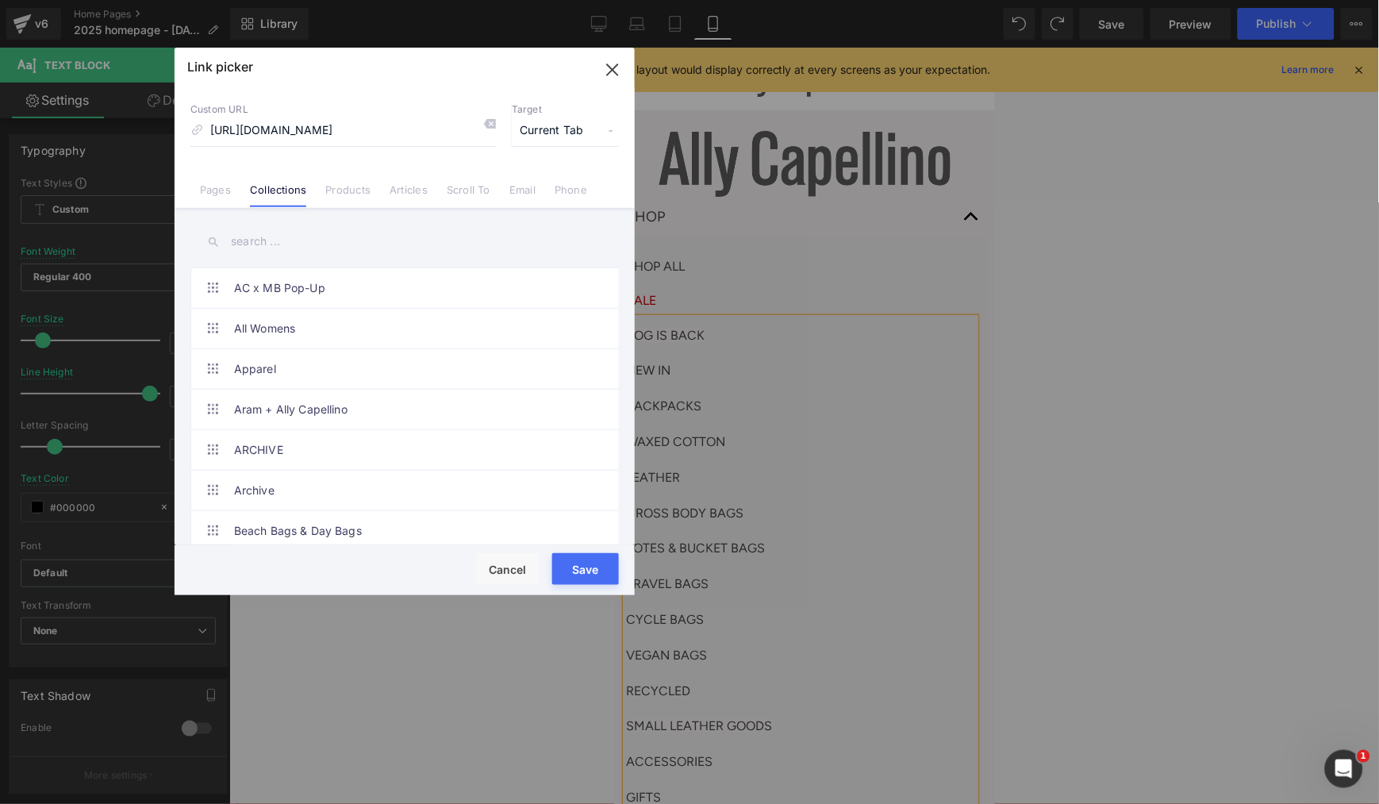
click at [567, 572] on button "Save" at bounding box center [585, 569] width 67 height 32
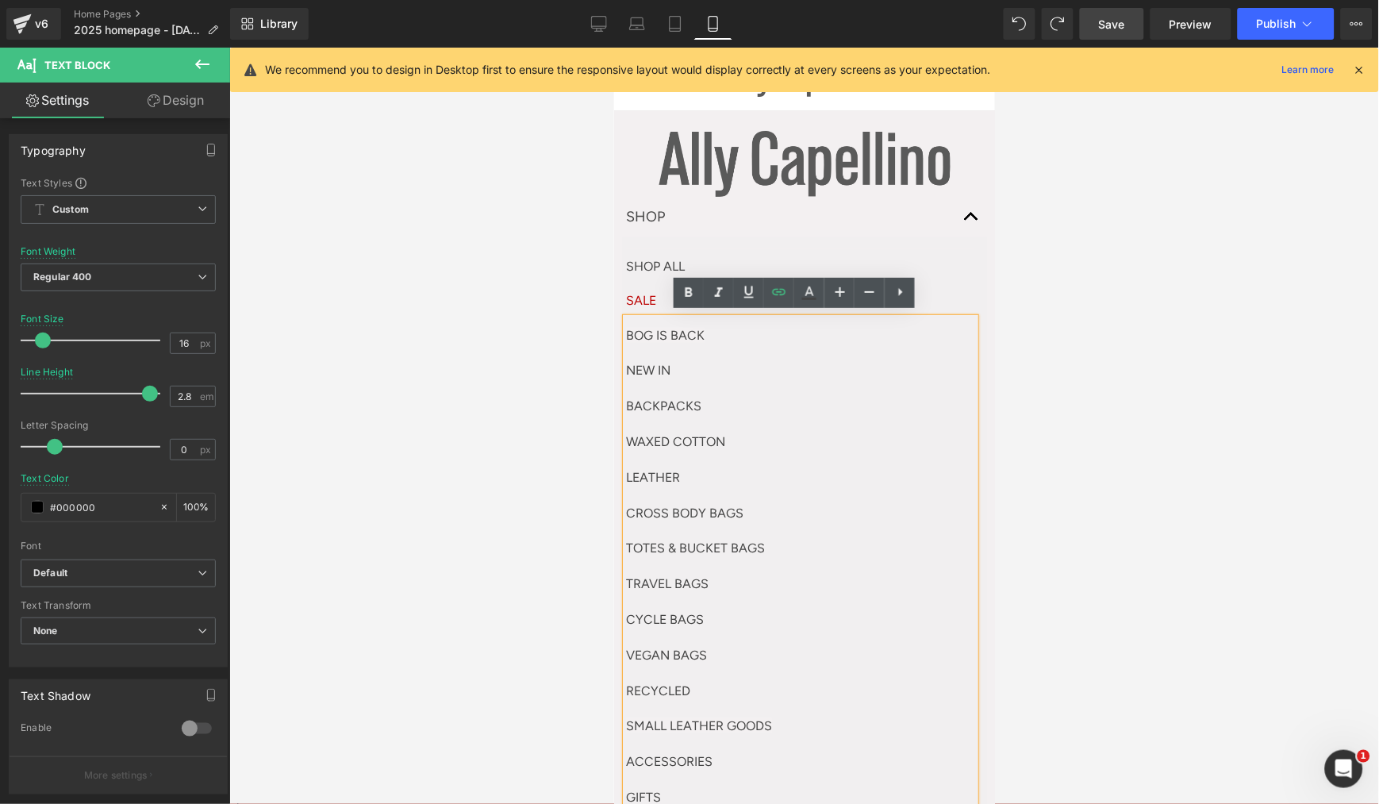
click at [1135, 27] on link "Save" at bounding box center [1112, 24] width 64 height 32
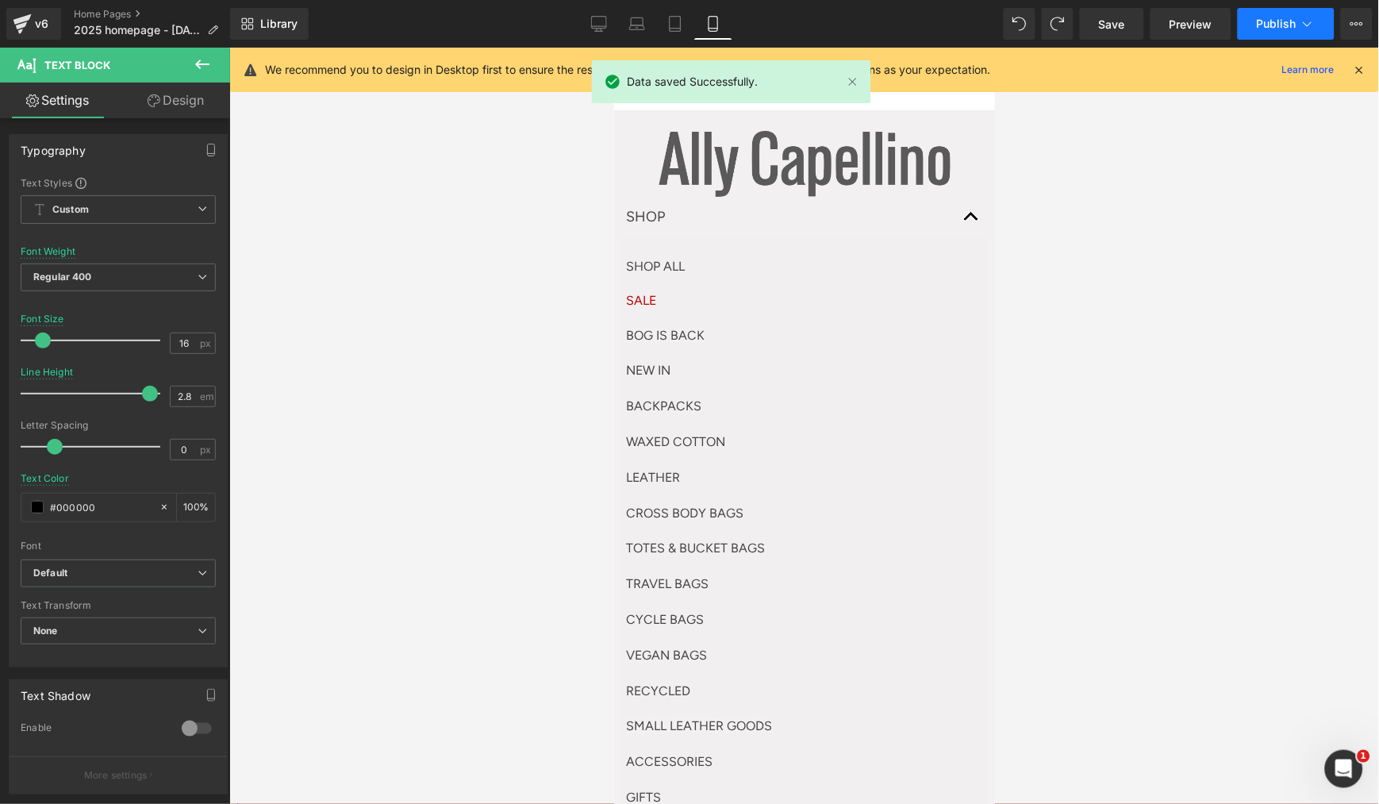
click at [1241, 17] on span "Publish" at bounding box center [1277, 23] width 40 height 13
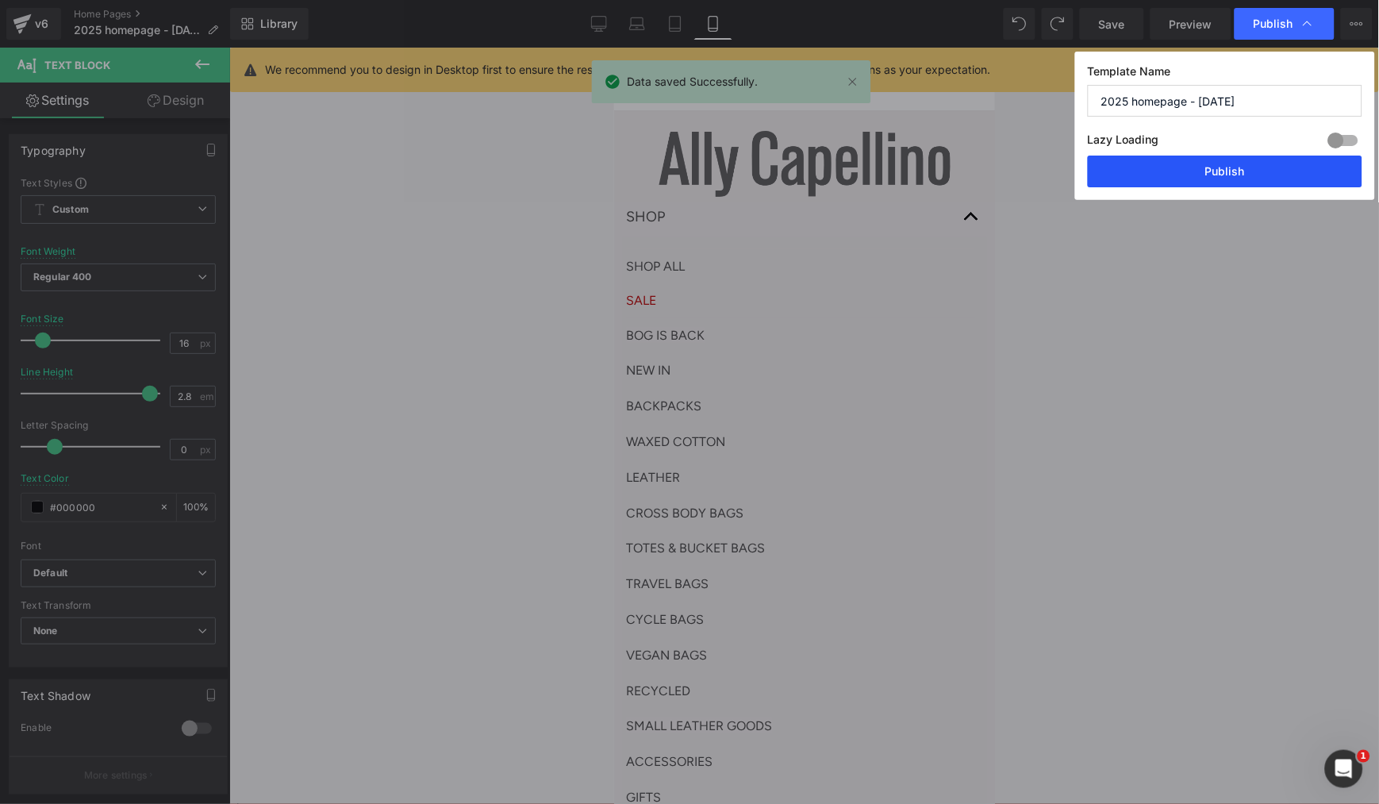
click at [1184, 178] on button "Publish" at bounding box center [1225, 172] width 275 height 32
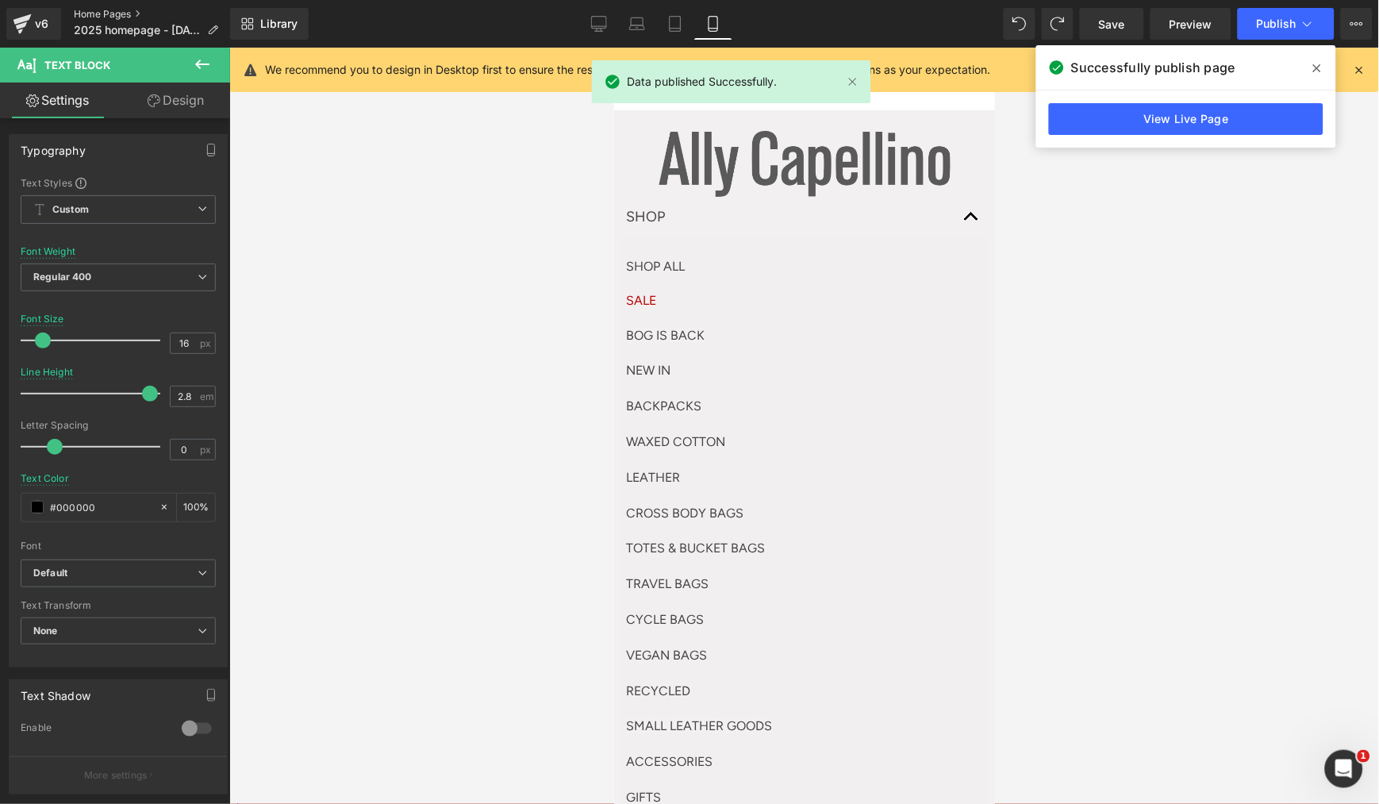
click at [107, 10] on link "Home Pages" at bounding box center [152, 14] width 157 height 13
